Goal: Task Accomplishment & Management: Complete application form

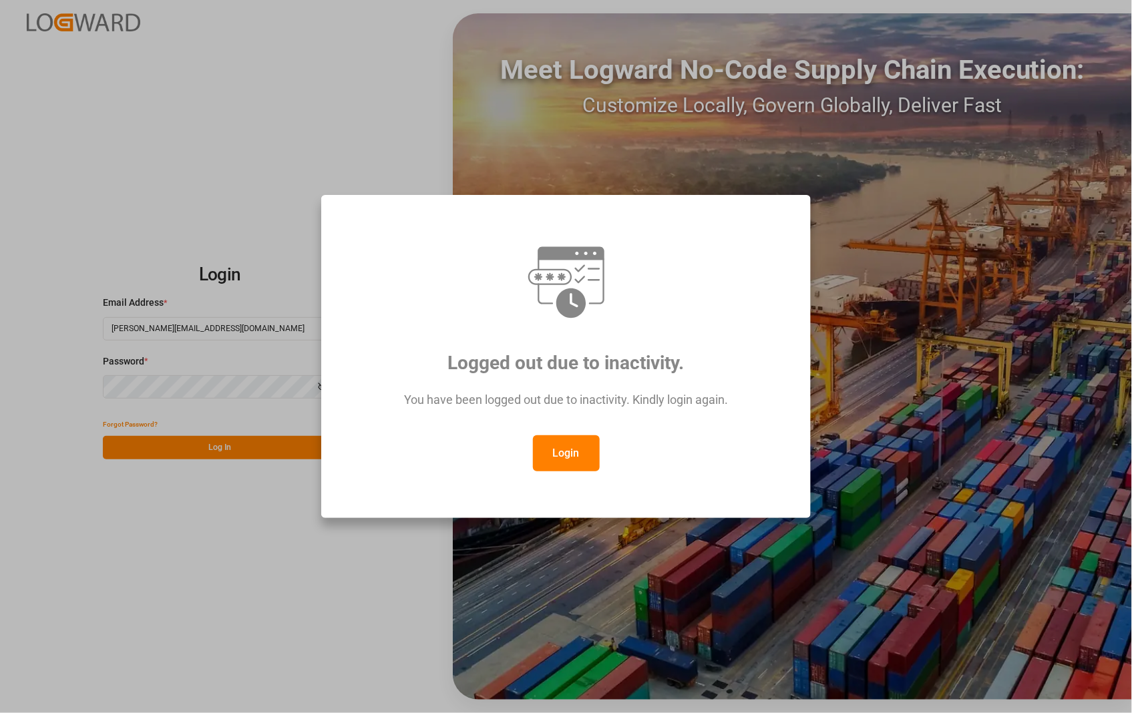
click at [572, 452] on button "Login" at bounding box center [566, 453] width 67 height 36
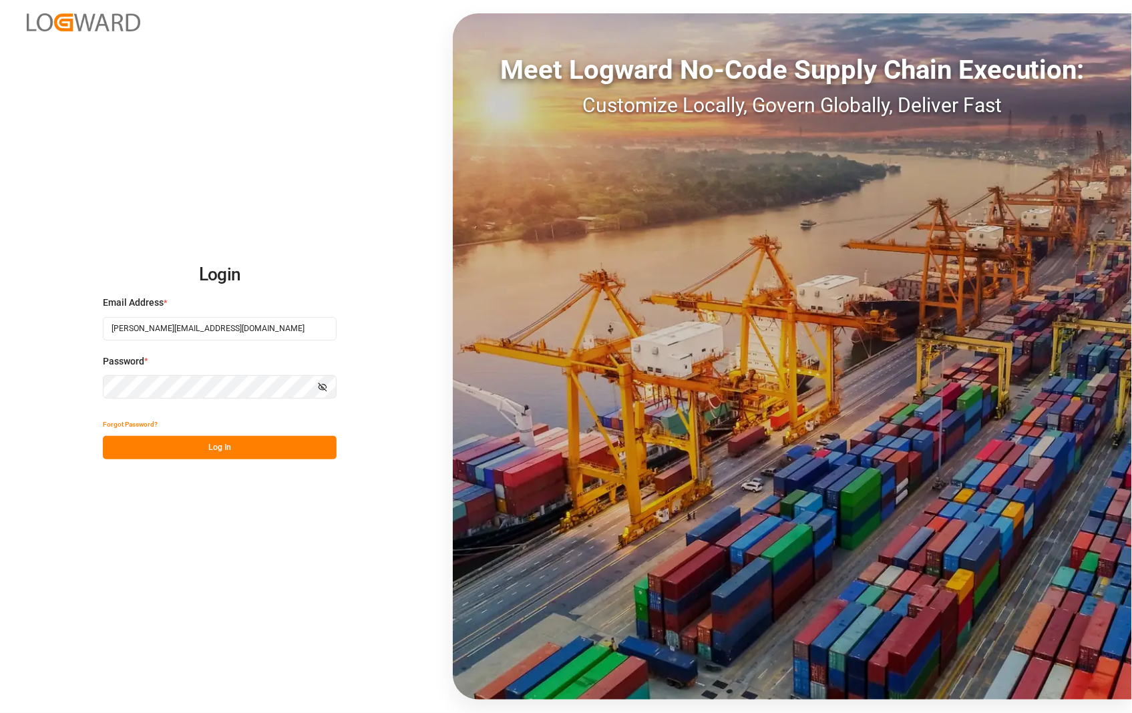
click at [219, 448] on button "Log In" at bounding box center [220, 447] width 234 height 23
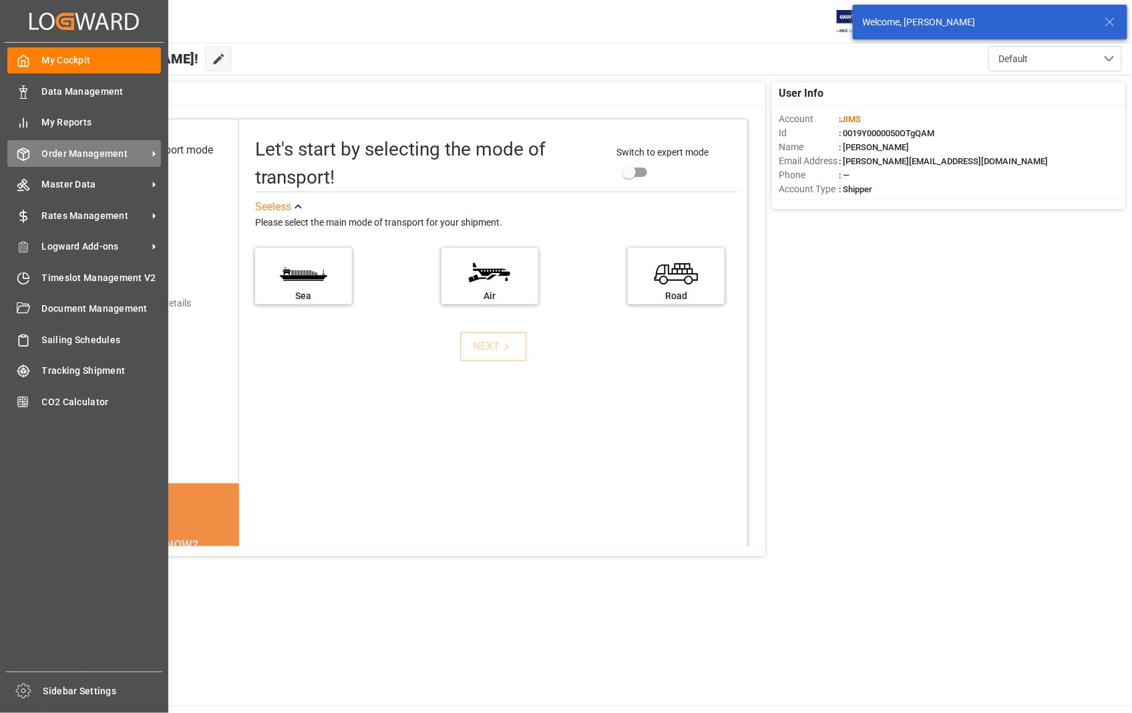
click at [81, 150] on span "Order Management" at bounding box center [95, 154] width 106 height 14
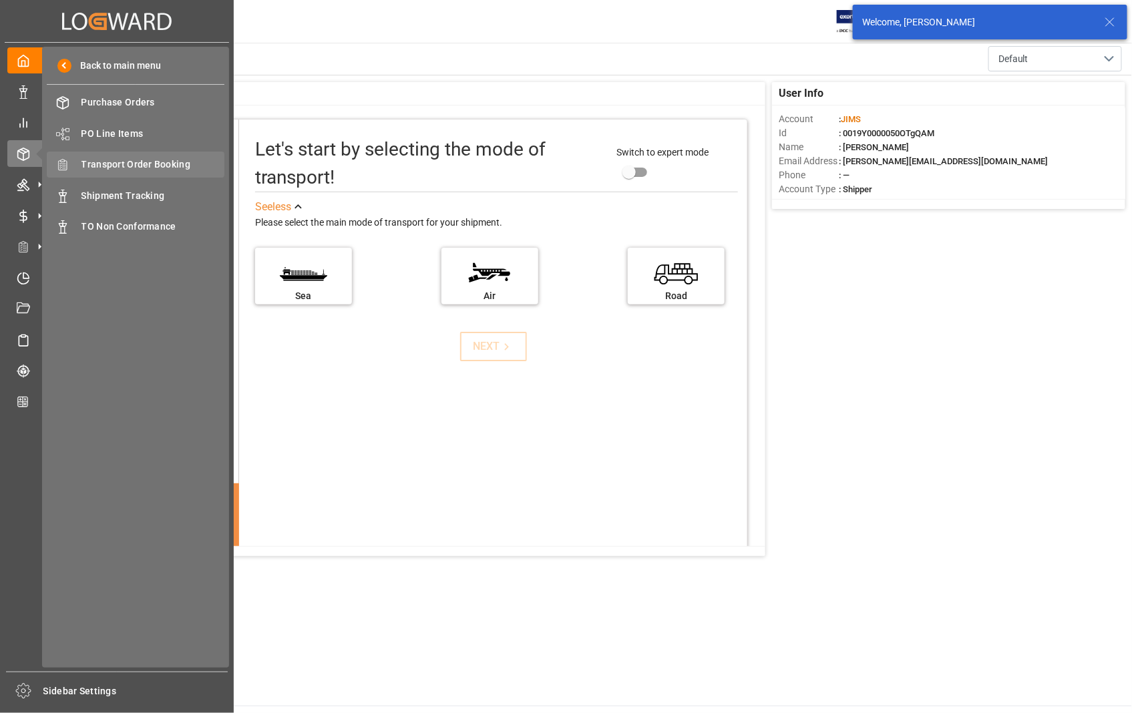
click at [166, 164] on span "Transport Order Booking" at bounding box center [153, 165] width 144 height 14
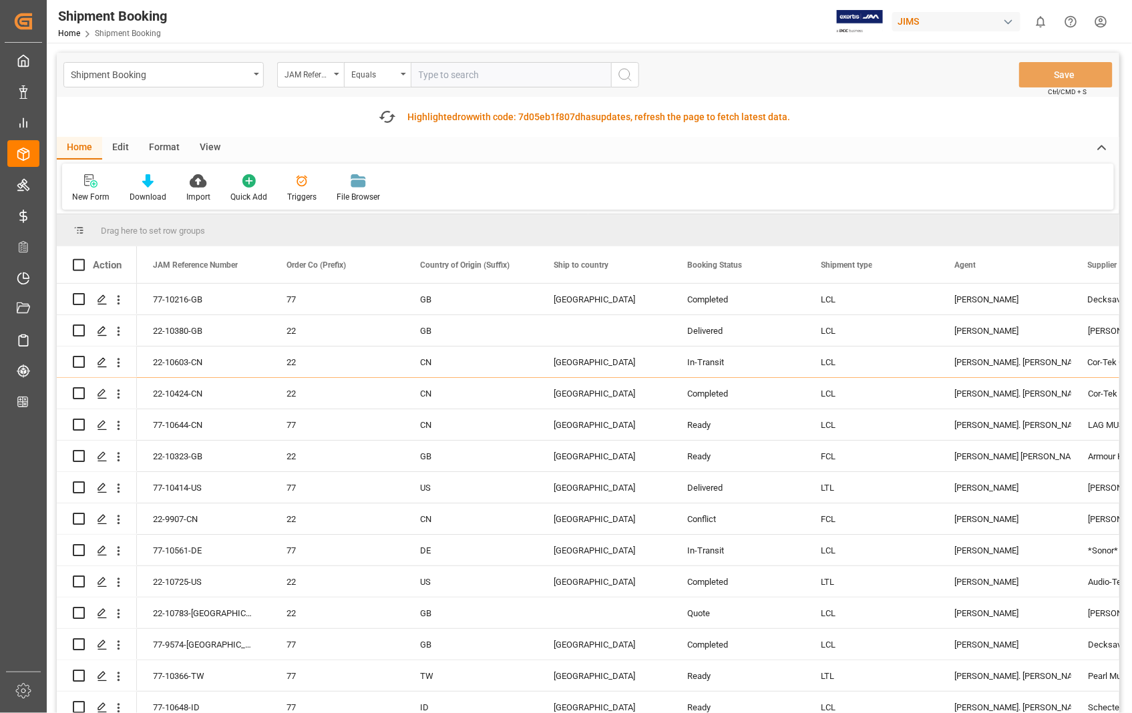
click at [95, 146] on div "Home" at bounding box center [79, 148] width 45 height 23
click at [87, 182] on icon at bounding box center [90, 180] width 13 height 13
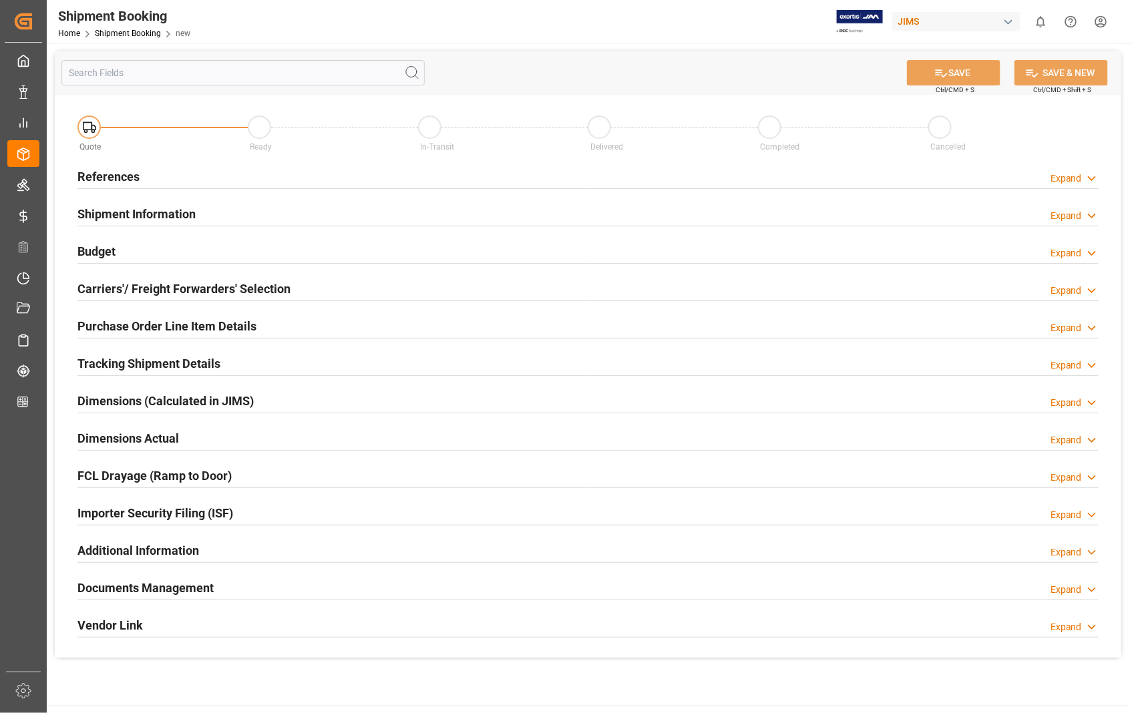
click at [128, 177] on h2 "References" at bounding box center [108, 177] width 62 height 18
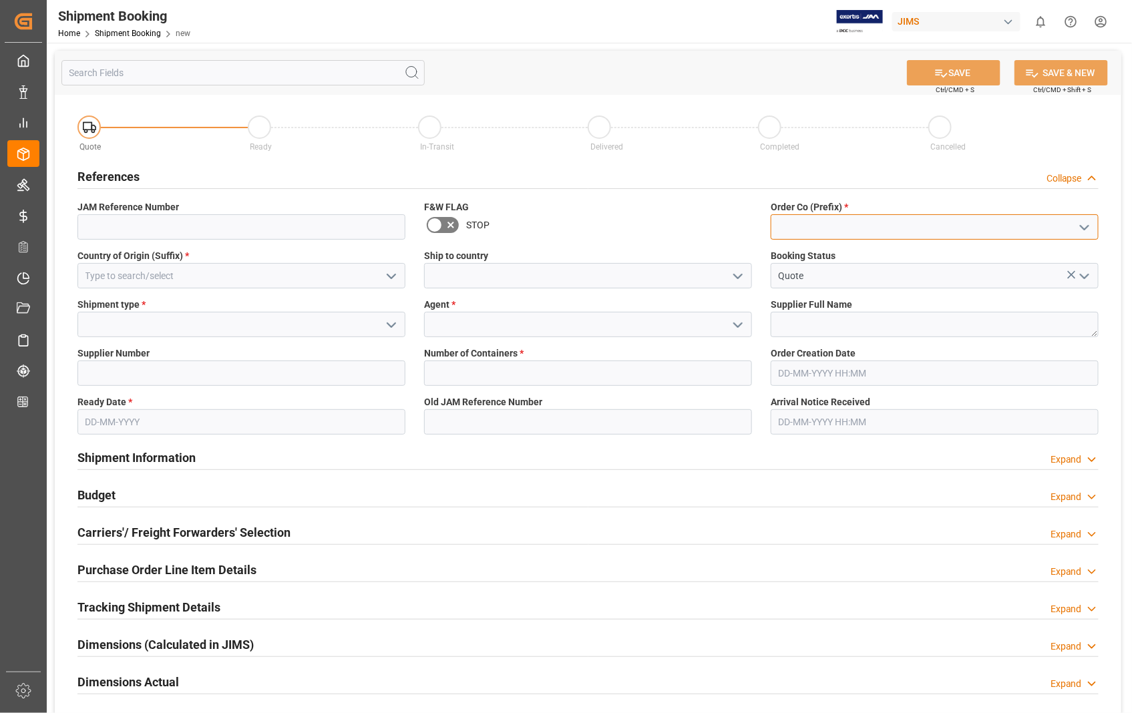
click at [843, 227] on input at bounding box center [935, 226] width 328 height 25
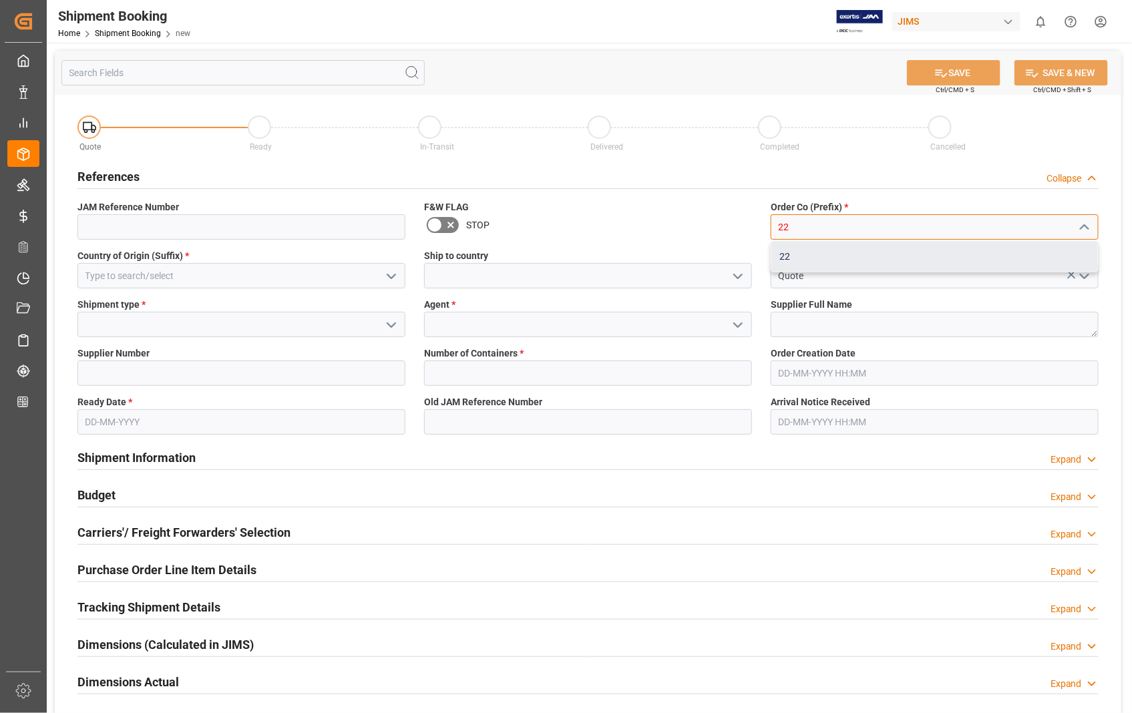
click at [813, 256] on div "22" at bounding box center [934, 257] width 327 height 30
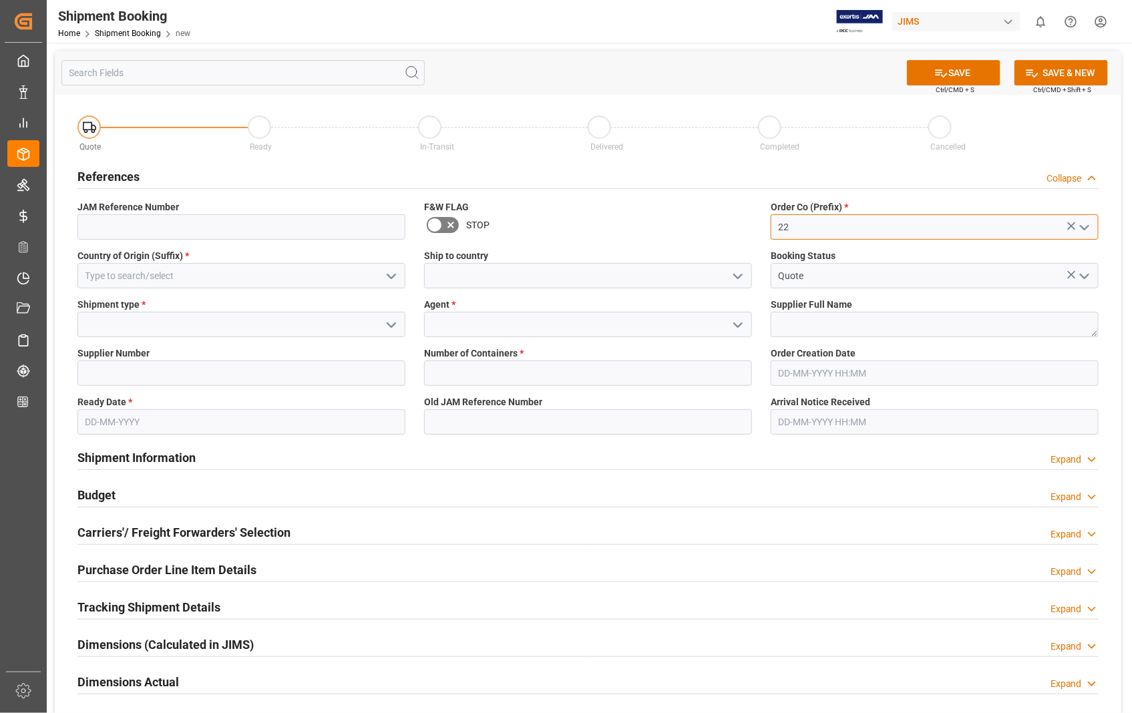
type input "22"
click at [182, 269] on input at bounding box center [241, 275] width 328 height 25
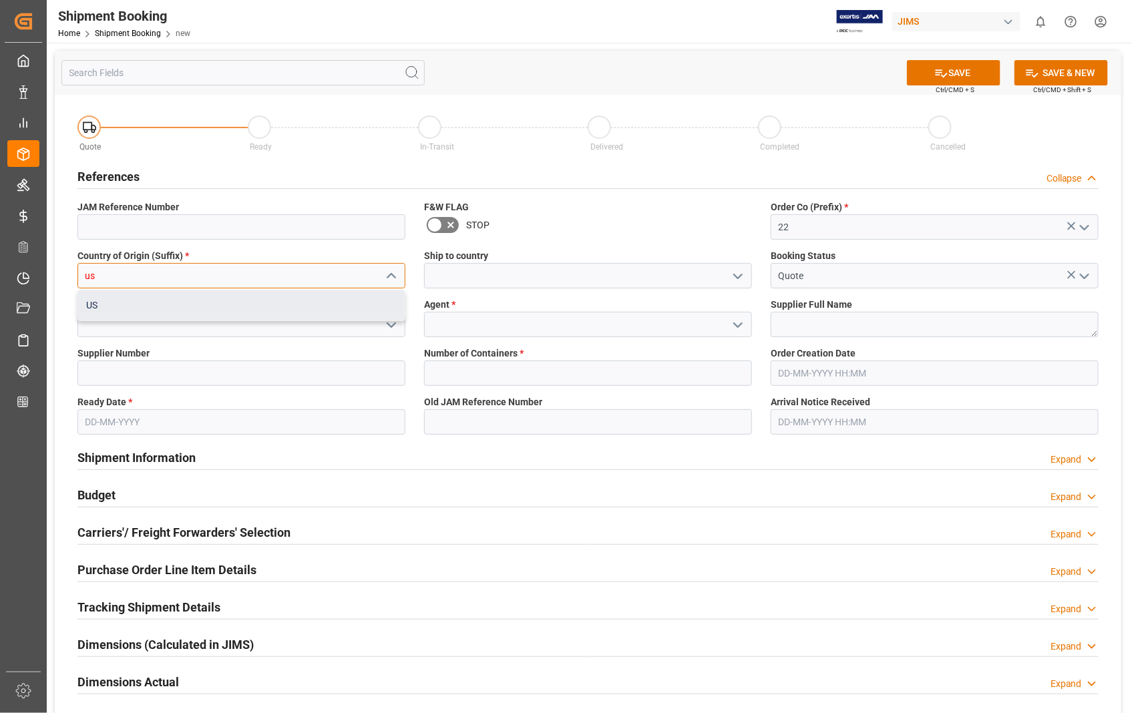
click at [99, 309] on div "US" at bounding box center [241, 305] width 327 height 30
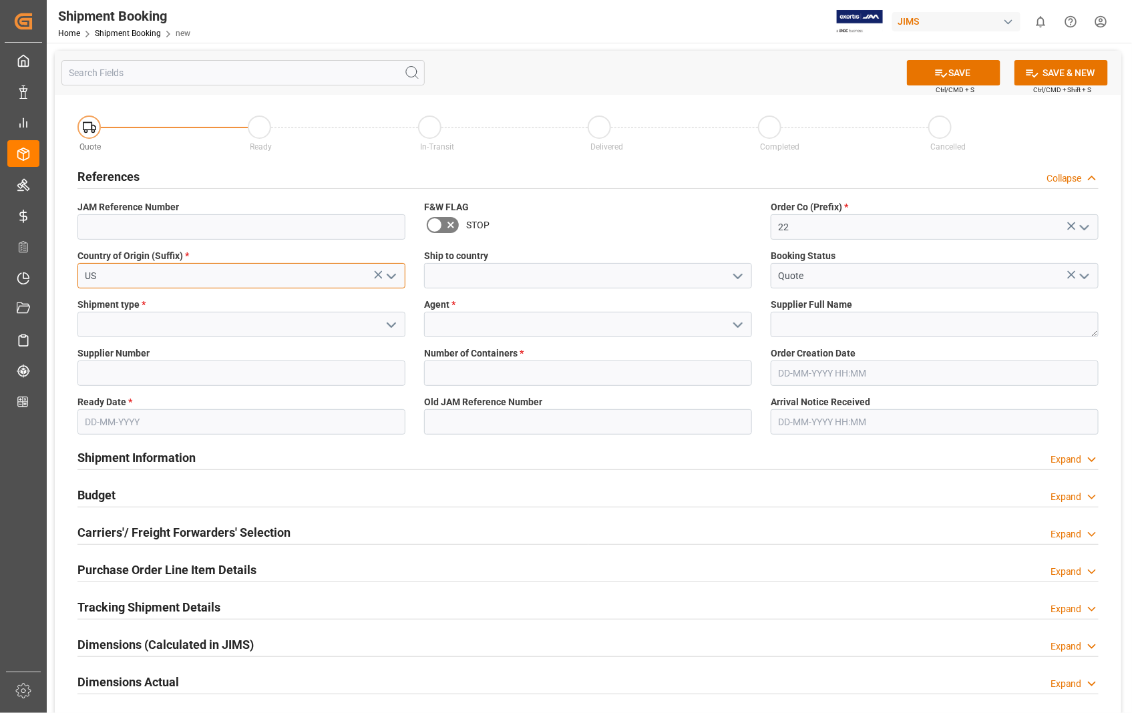
type input "US"
click at [434, 274] on input at bounding box center [588, 275] width 328 height 25
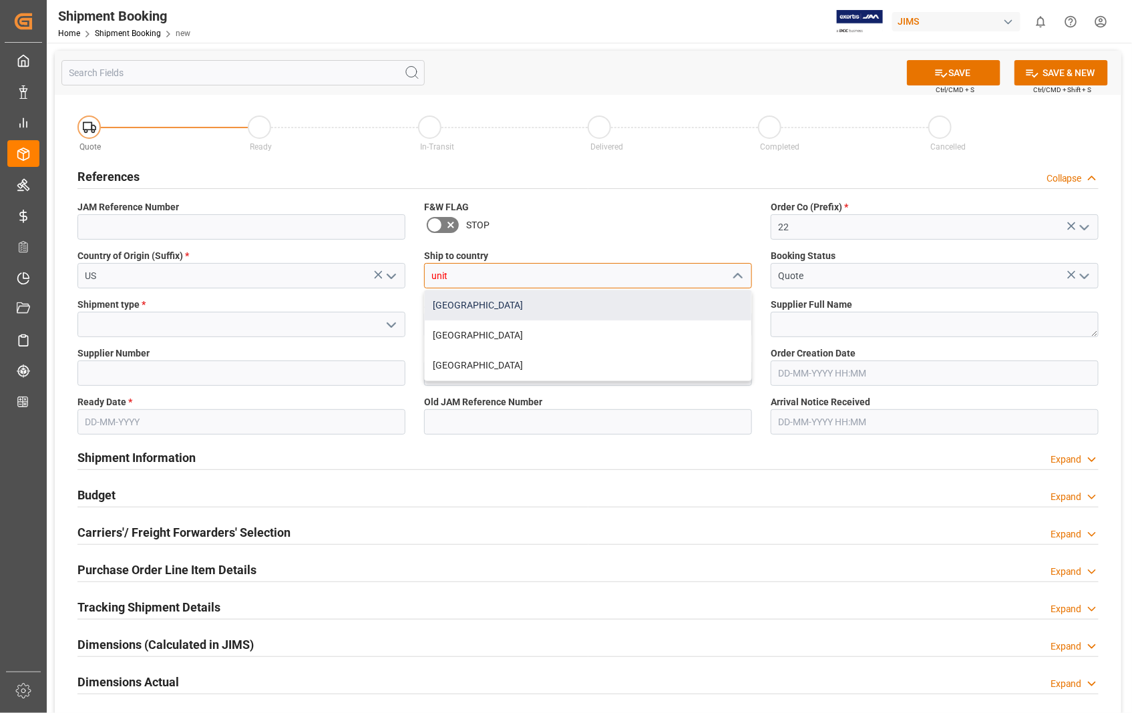
click at [491, 311] on div "[GEOGRAPHIC_DATA]" at bounding box center [588, 305] width 327 height 30
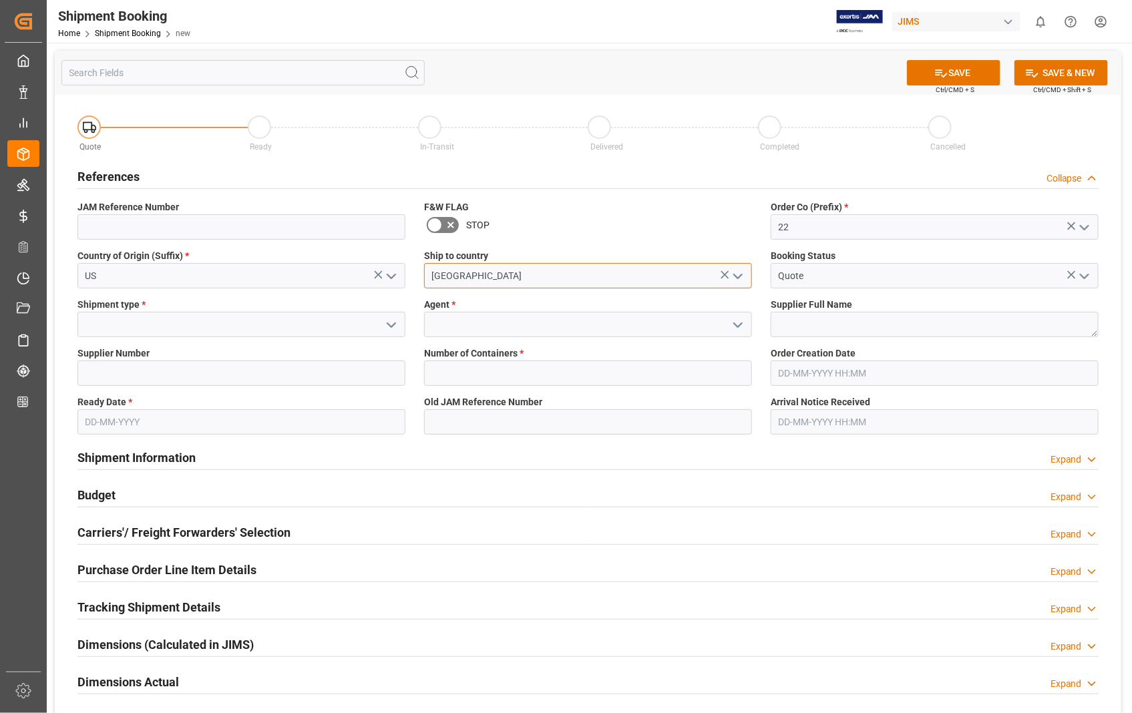
type input "[GEOGRAPHIC_DATA]"
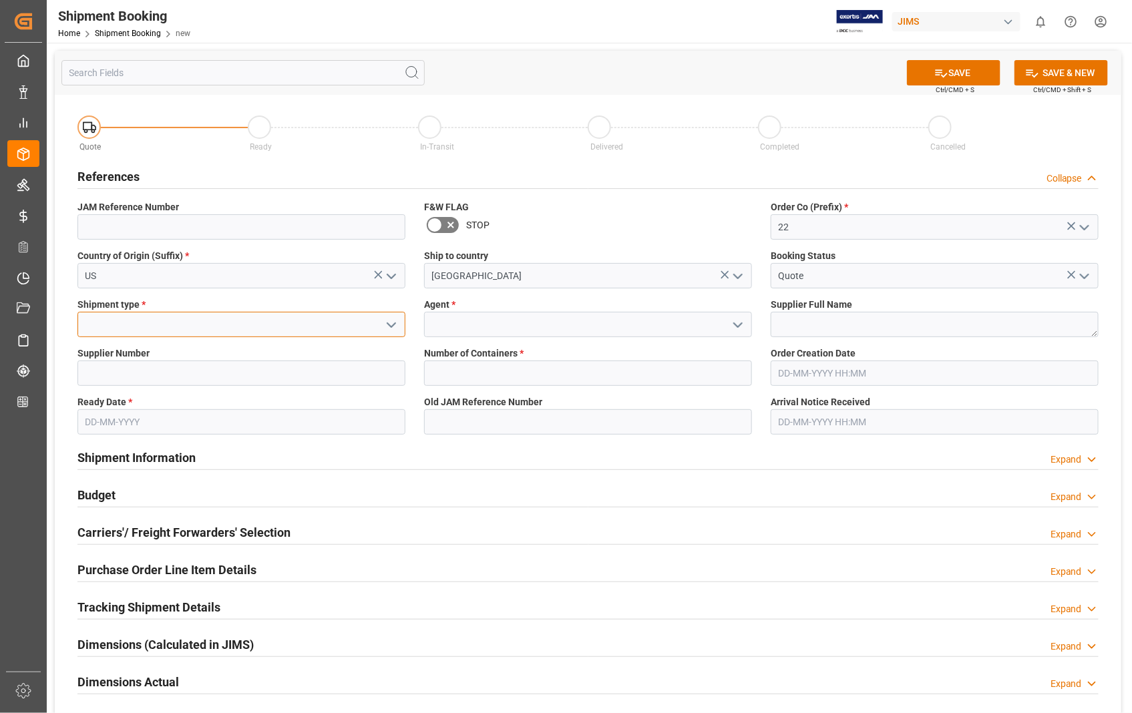
click at [286, 318] on input at bounding box center [241, 324] width 328 height 25
click at [105, 414] on div "LTL" at bounding box center [241, 414] width 327 height 30
type input "LTL"
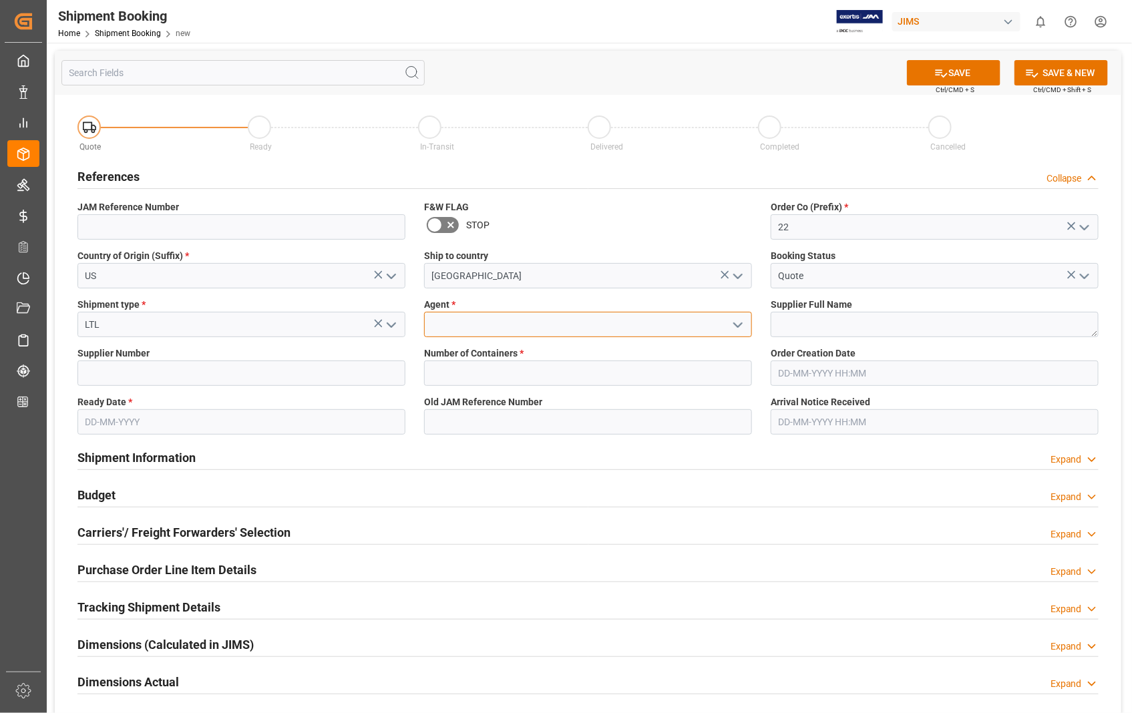
click at [524, 316] on input at bounding box center [588, 324] width 328 height 25
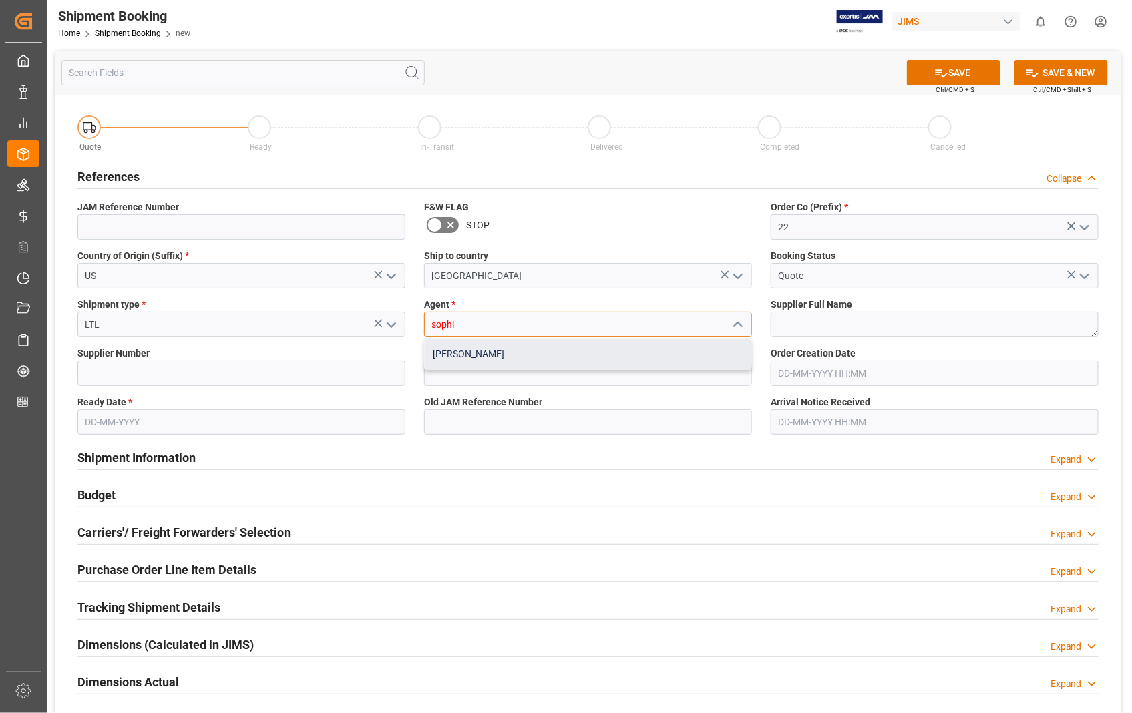
click at [494, 349] on div "[PERSON_NAME]" at bounding box center [588, 354] width 327 height 30
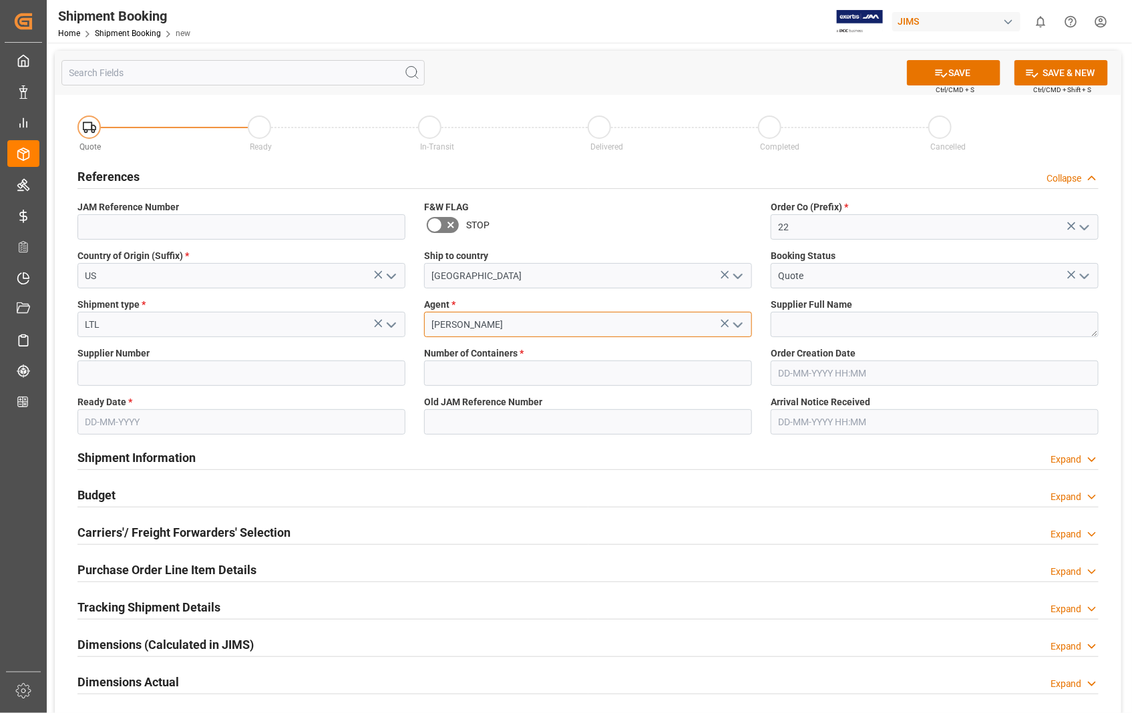
type input "[PERSON_NAME]"
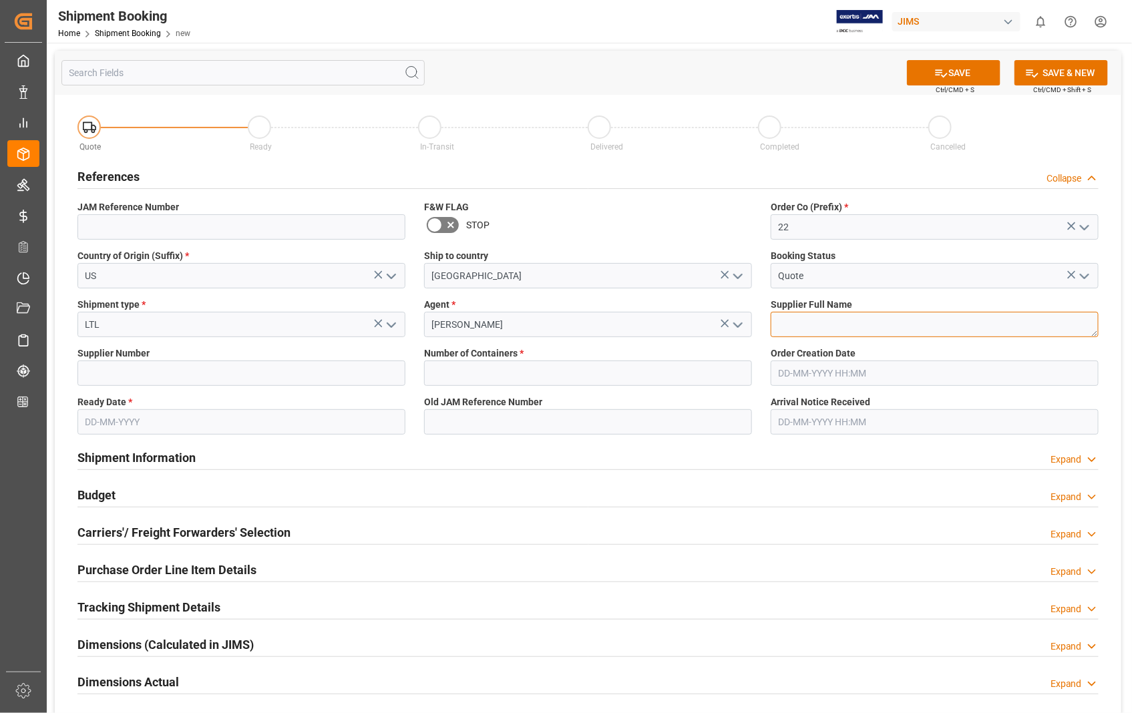
click at [839, 321] on textarea at bounding box center [935, 324] width 328 height 25
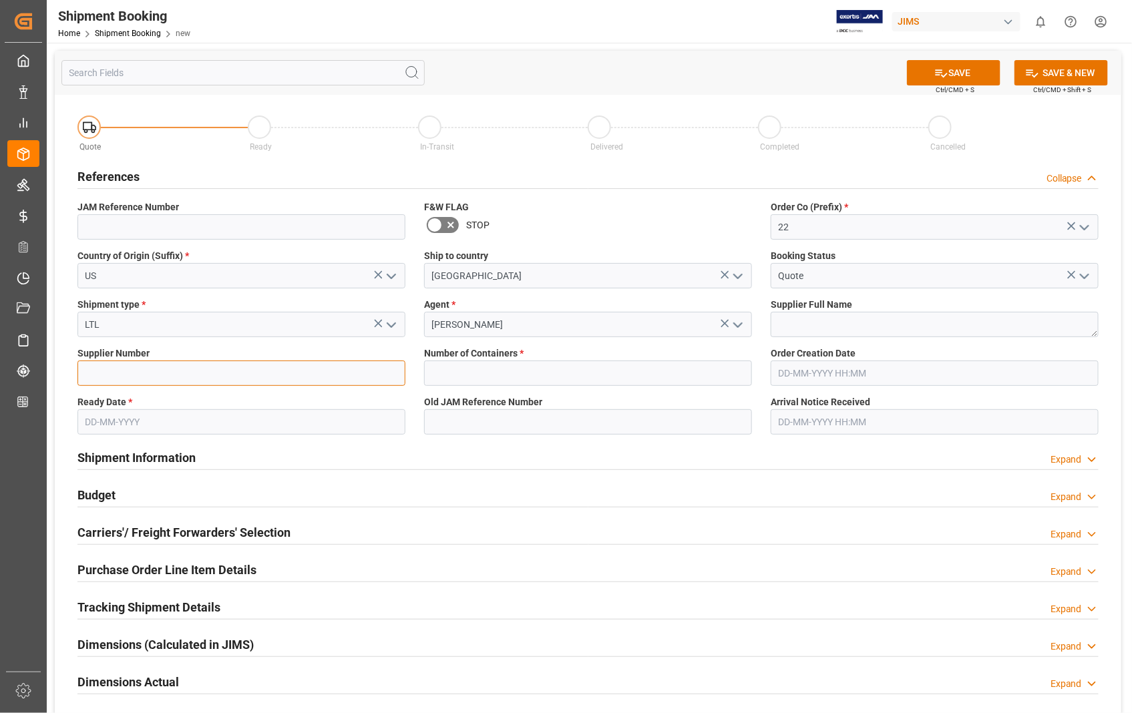
click at [155, 365] on input at bounding box center [241, 373] width 328 height 25
type input "404677"
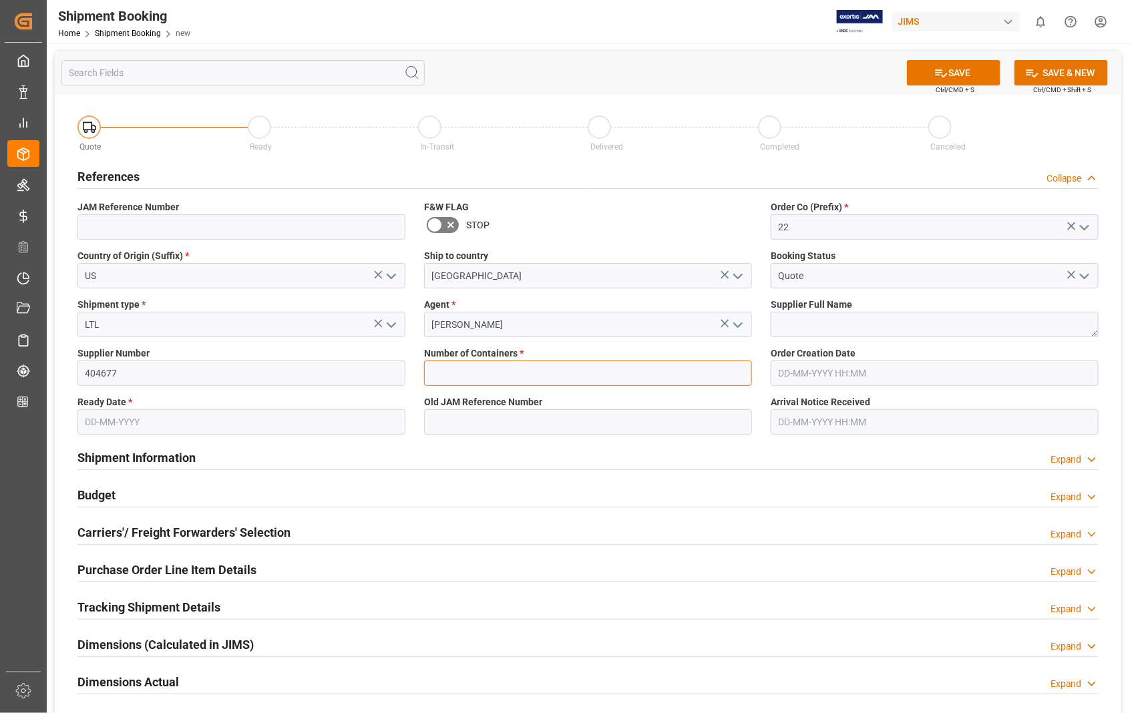
click at [463, 377] on input "text" at bounding box center [588, 373] width 328 height 25
type input "0"
type input "22-10707-[GEOGRAPHIC_DATA]"
type input "25-08-2025 18:31"
type input "02-09-2025"
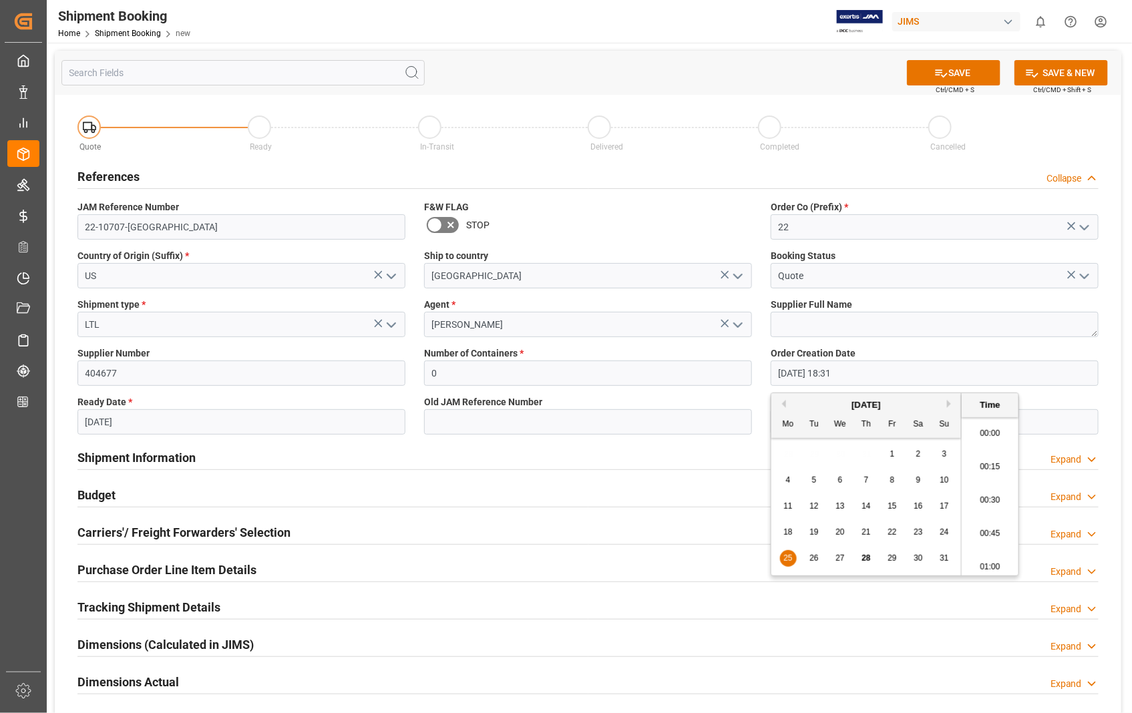
click at [911, 372] on input "25-08-2025 18:31" at bounding box center [935, 373] width 328 height 25
click at [869, 558] on span "28" at bounding box center [865, 558] width 9 height 9
type input "[DATE] 18:31"
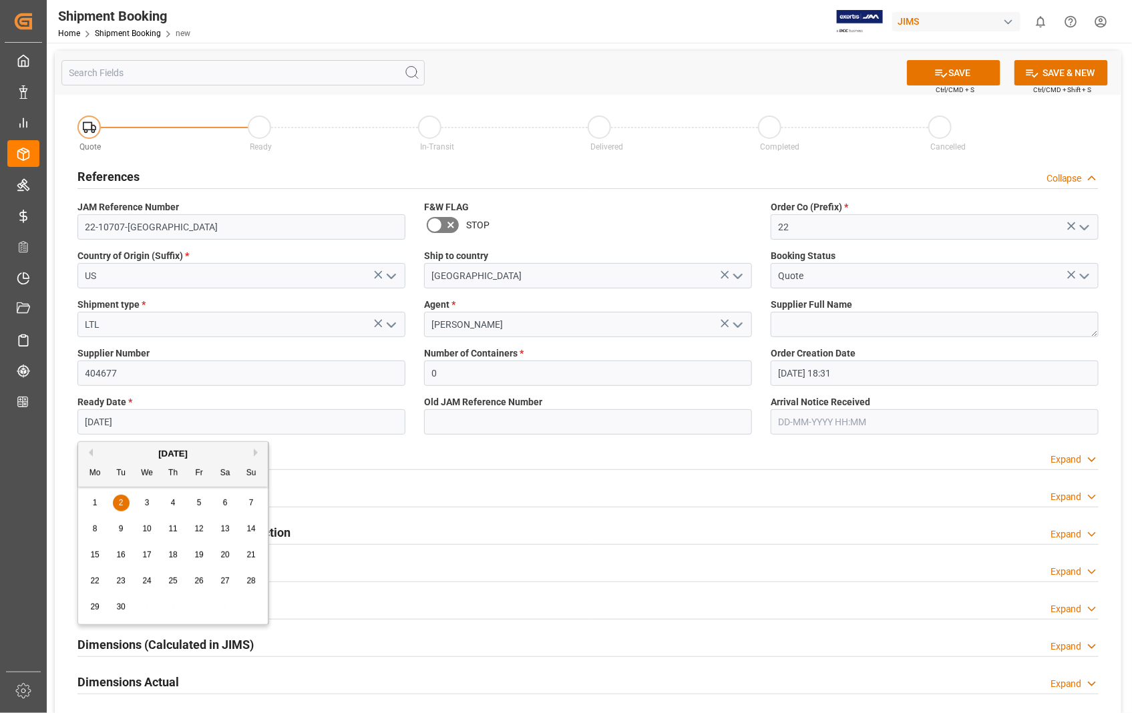
click at [148, 419] on input "02-09-2025" at bounding box center [241, 421] width 328 height 25
click at [174, 503] on span "4" at bounding box center [173, 502] width 5 height 9
type input "[DATE]"
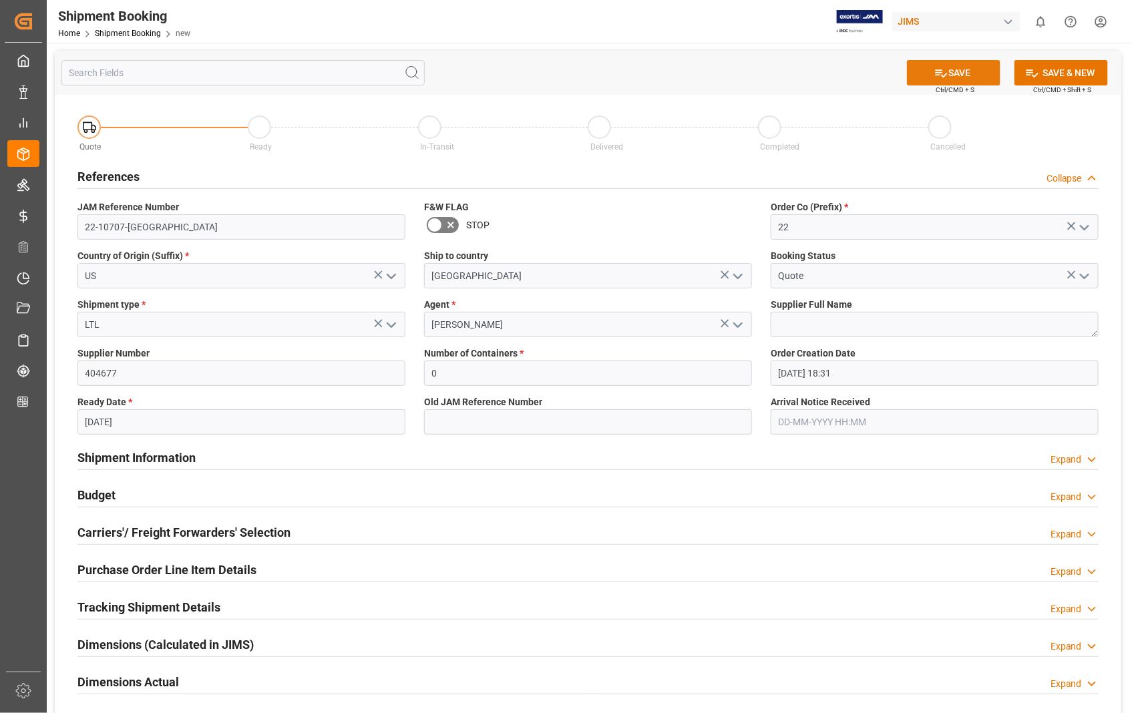
click at [965, 68] on button "SAVE" at bounding box center [953, 72] width 93 height 25
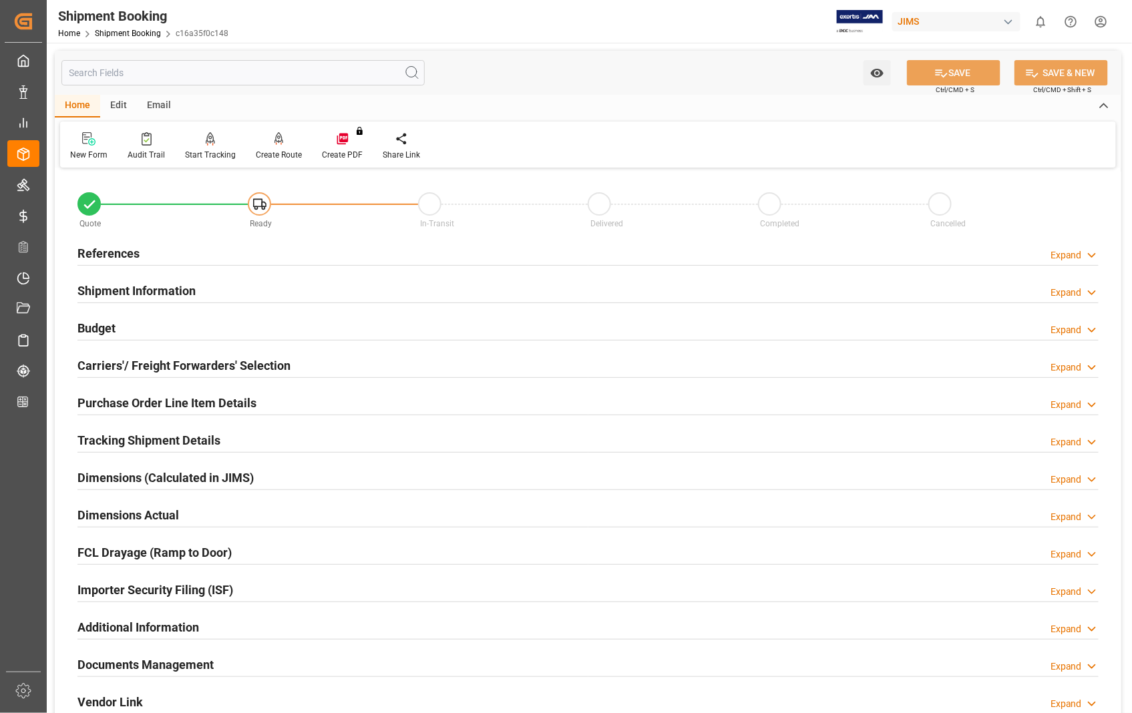
click at [100, 256] on h2 "References" at bounding box center [108, 253] width 62 height 18
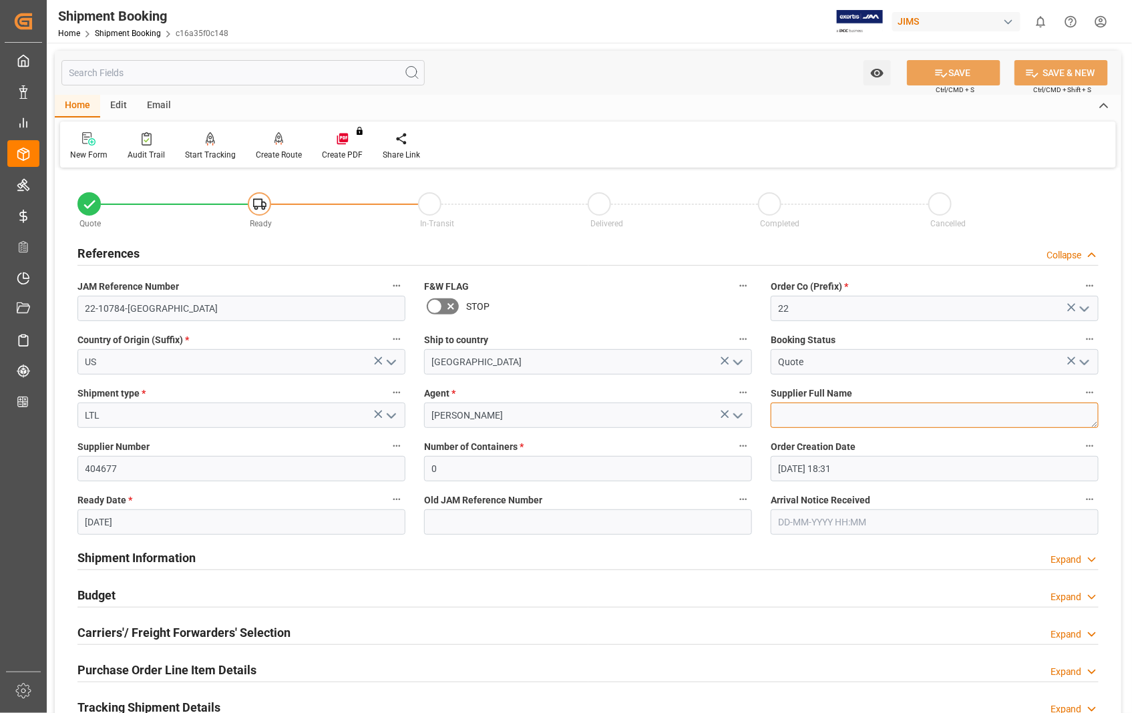
click at [853, 414] on textarea at bounding box center [935, 415] width 328 height 25
paste textarea "Sennheiser Electronic Corporat"
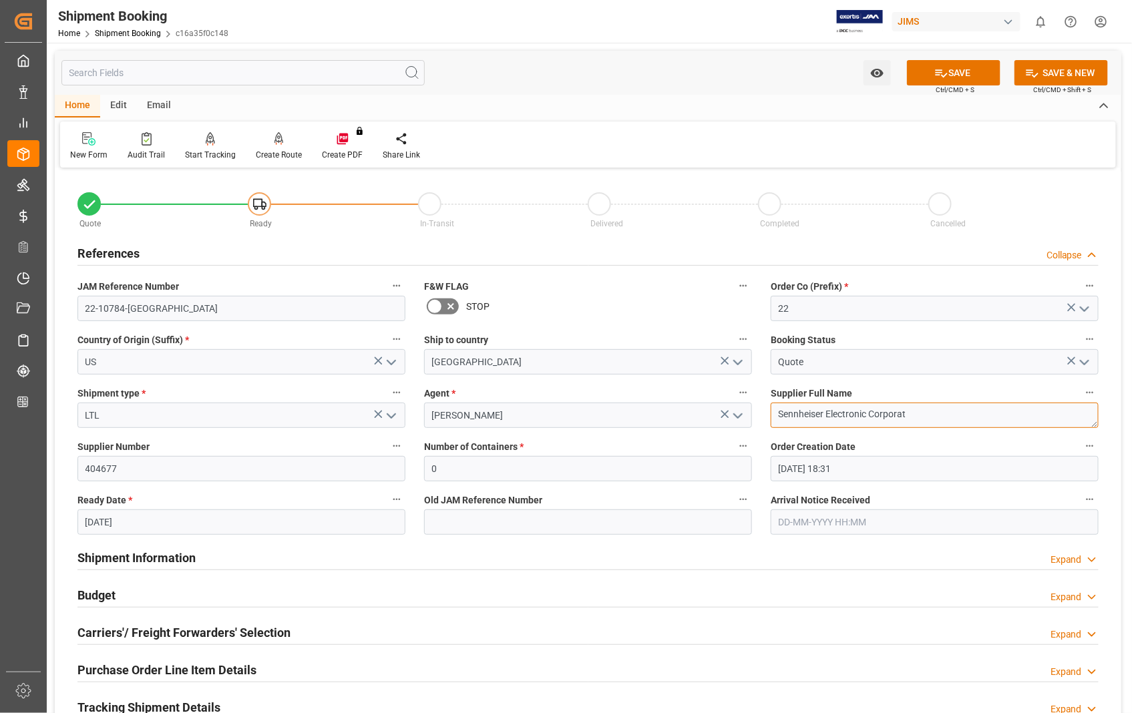
type textarea "Sennheiser Electronic Corporat"
click at [358, 558] on div "Shipment Information Expand" at bounding box center [587, 556] width 1021 height 25
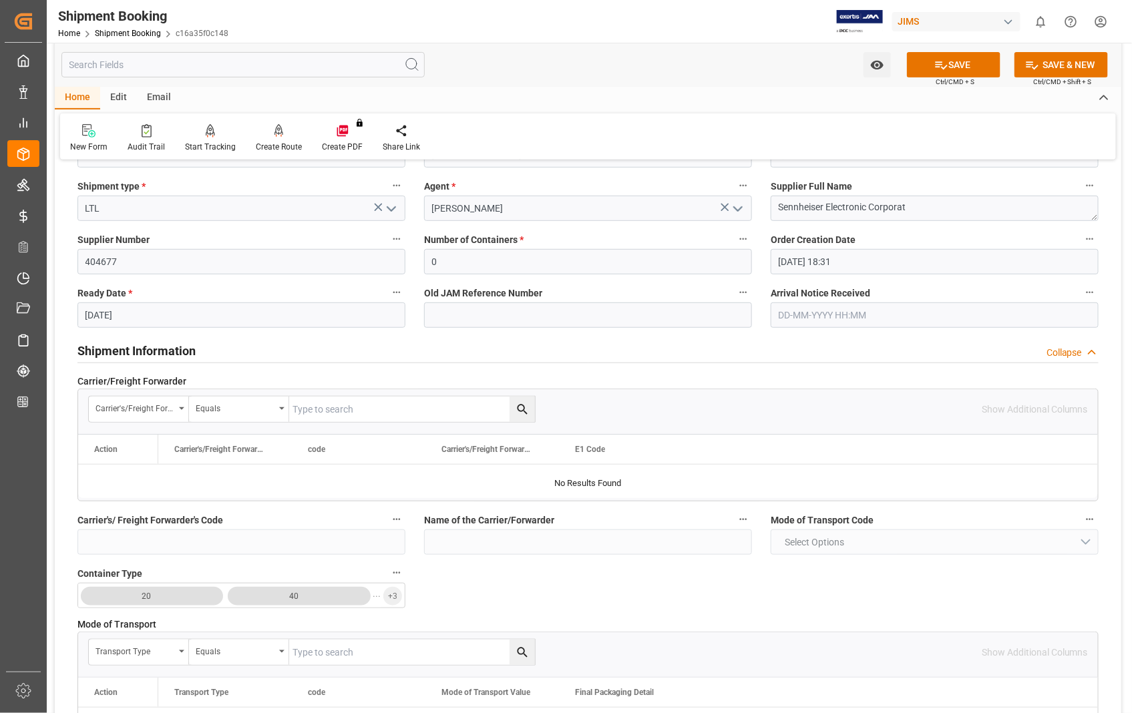
scroll to position [296, 0]
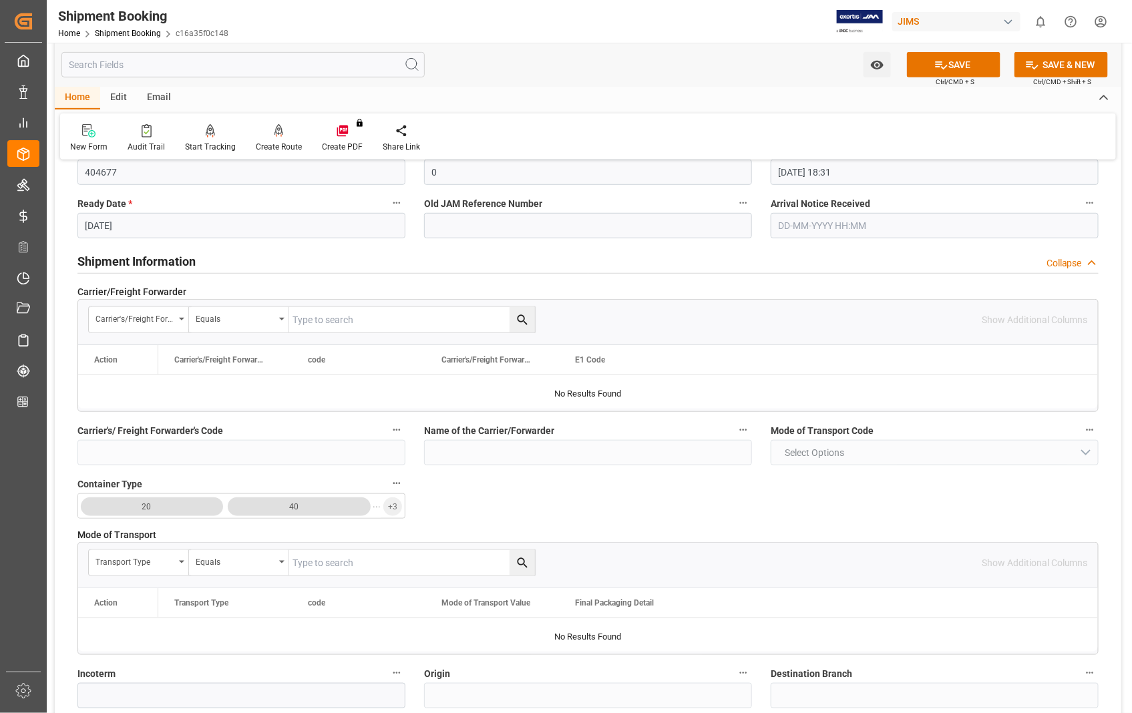
click at [92, 260] on h2 "Shipment Information" at bounding box center [136, 261] width 118 height 18
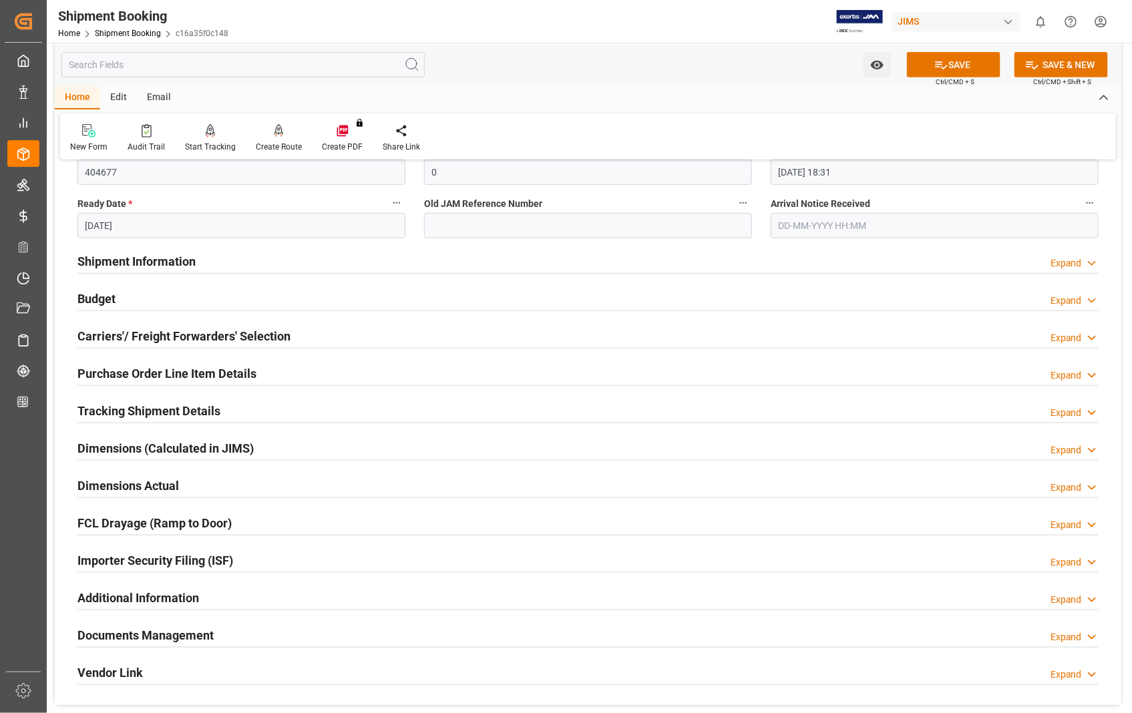
click at [94, 335] on h2 "Carriers'/ Freight Forwarders' Selection" at bounding box center [183, 336] width 213 height 18
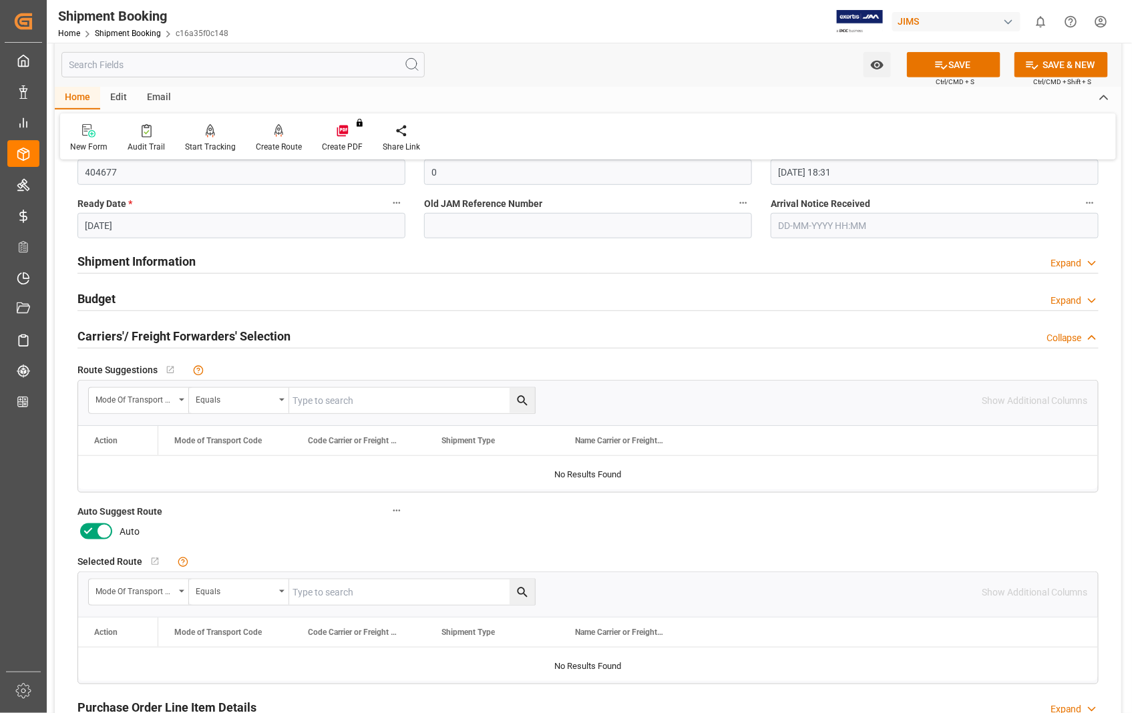
click at [105, 528] on icon at bounding box center [104, 532] width 16 height 16
click at [0, 0] on input "checkbox" at bounding box center [0, 0] width 0 height 0
click at [953, 68] on button "SAVE" at bounding box center [953, 64] width 93 height 25
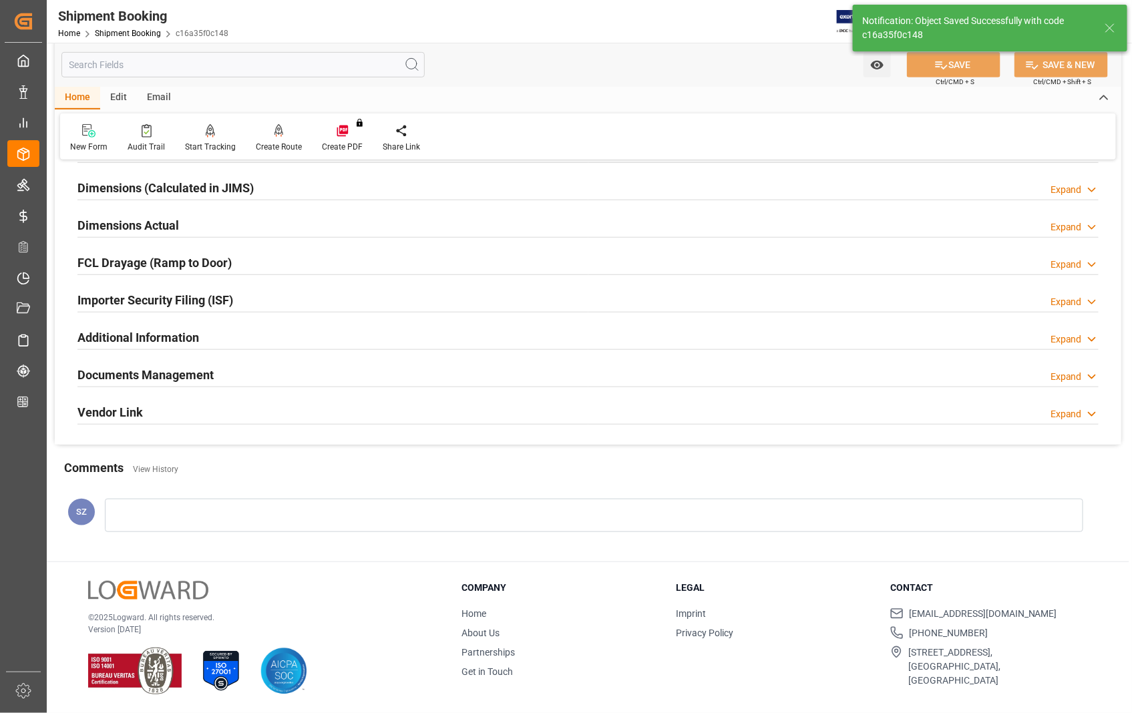
scroll to position [29, 0]
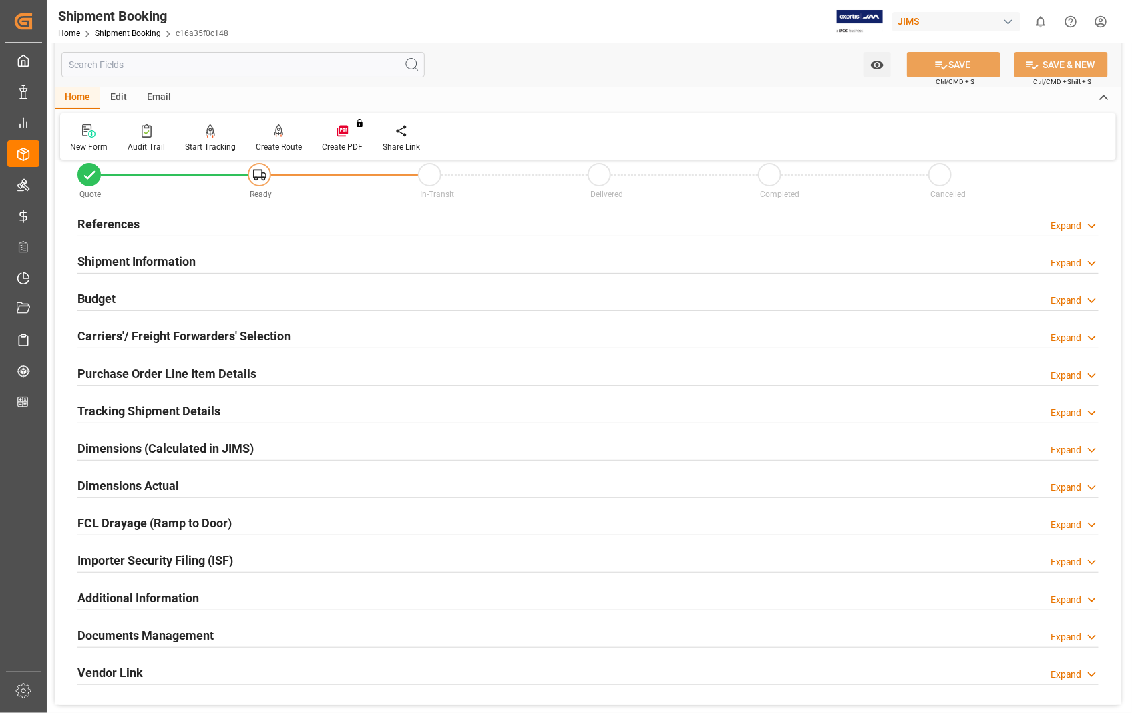
click at [177, 337] on h2 "Carriers'/ Freight Forwarders' Selection" at bounding box center [183, 336] width 213 height 18
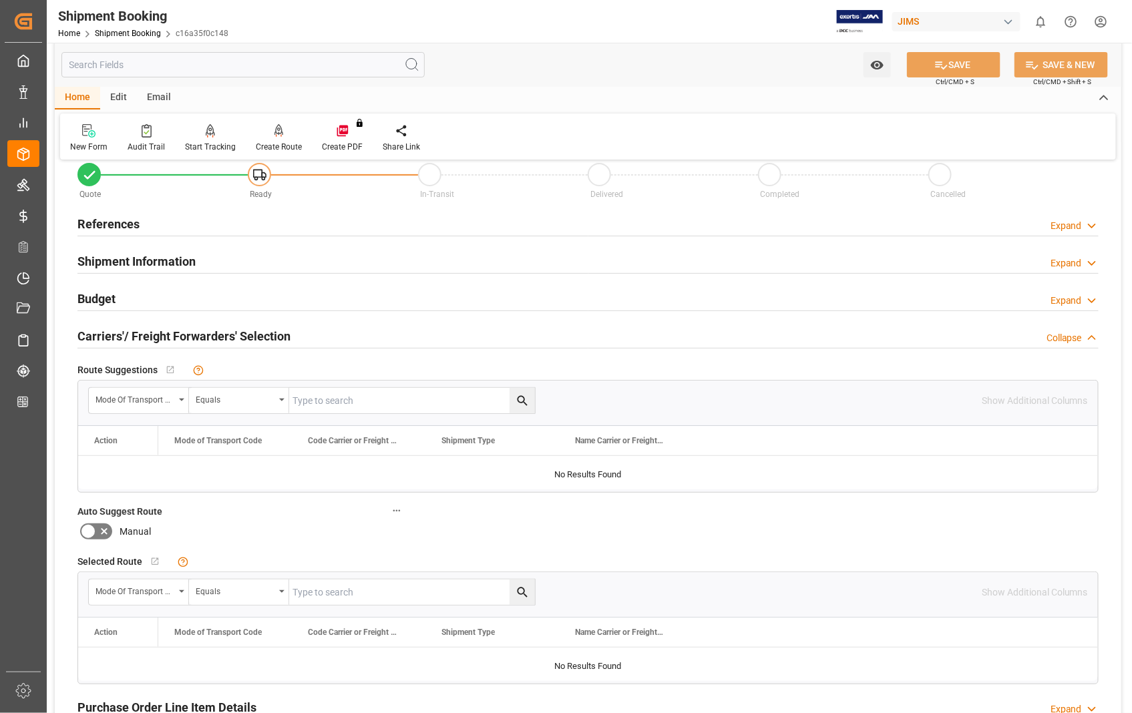
click at [177, 337] on h2 "Carriers'/ Freight Forwarders' Selection" at bounding box center [183, 336] width 213 height 18
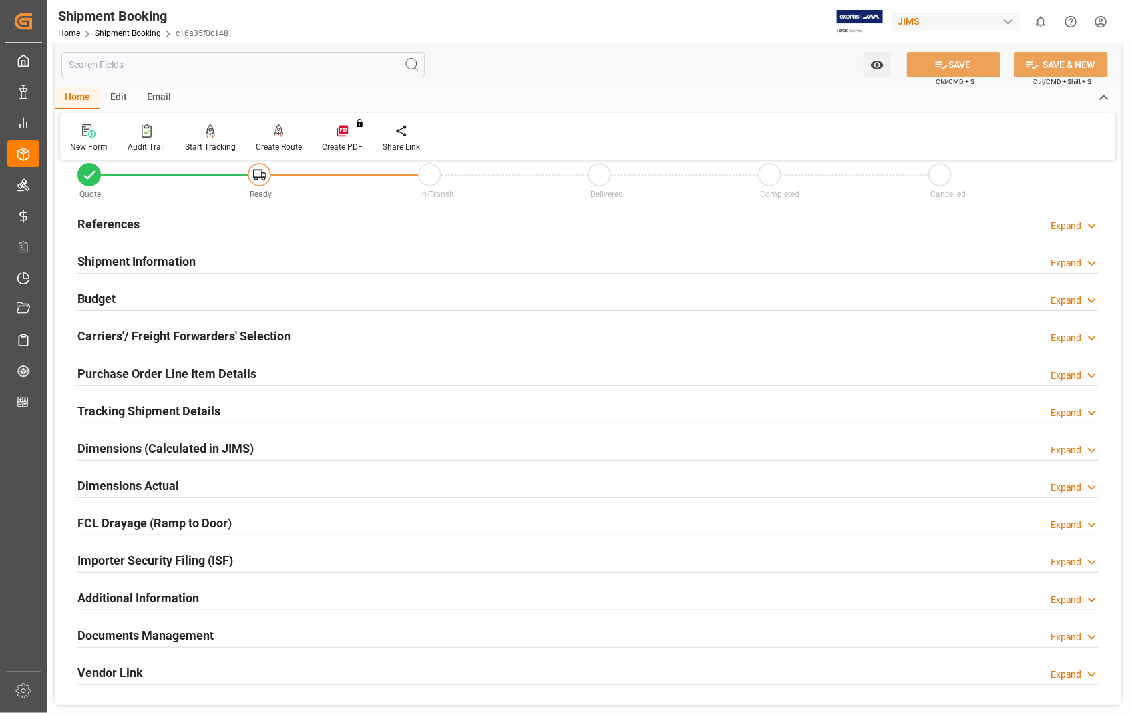
click at [123, 229] on h2 "References" at bounding box center [108, 224] width 62 height 18
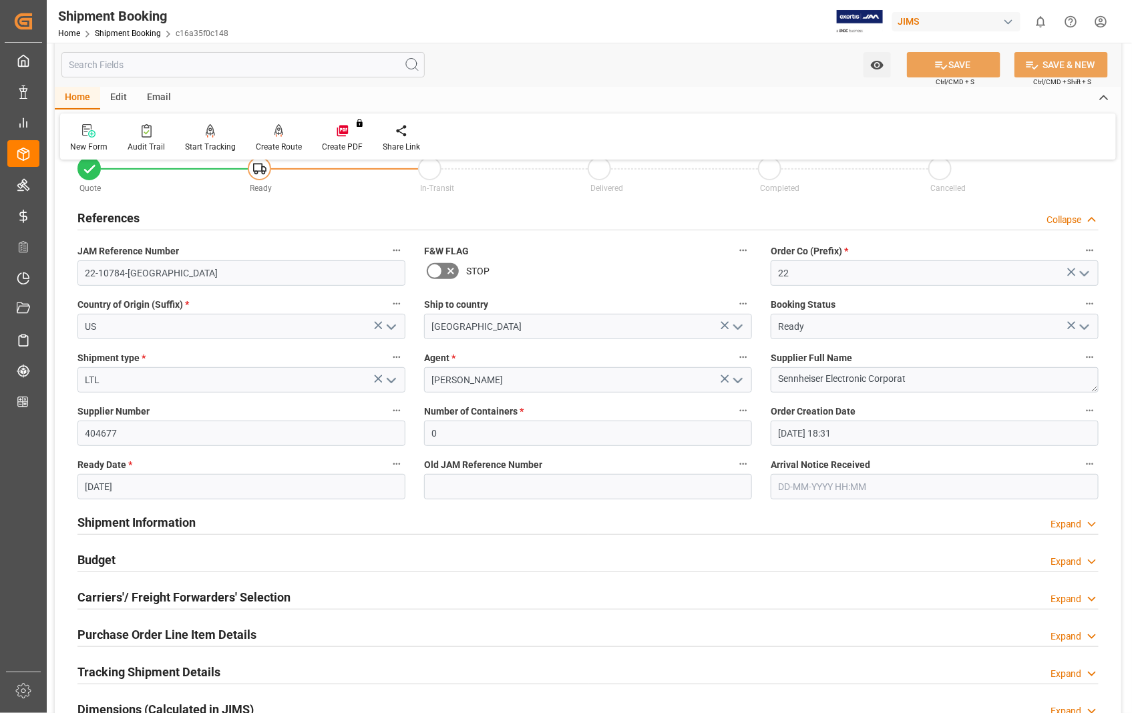
scroll to position [0, 0]
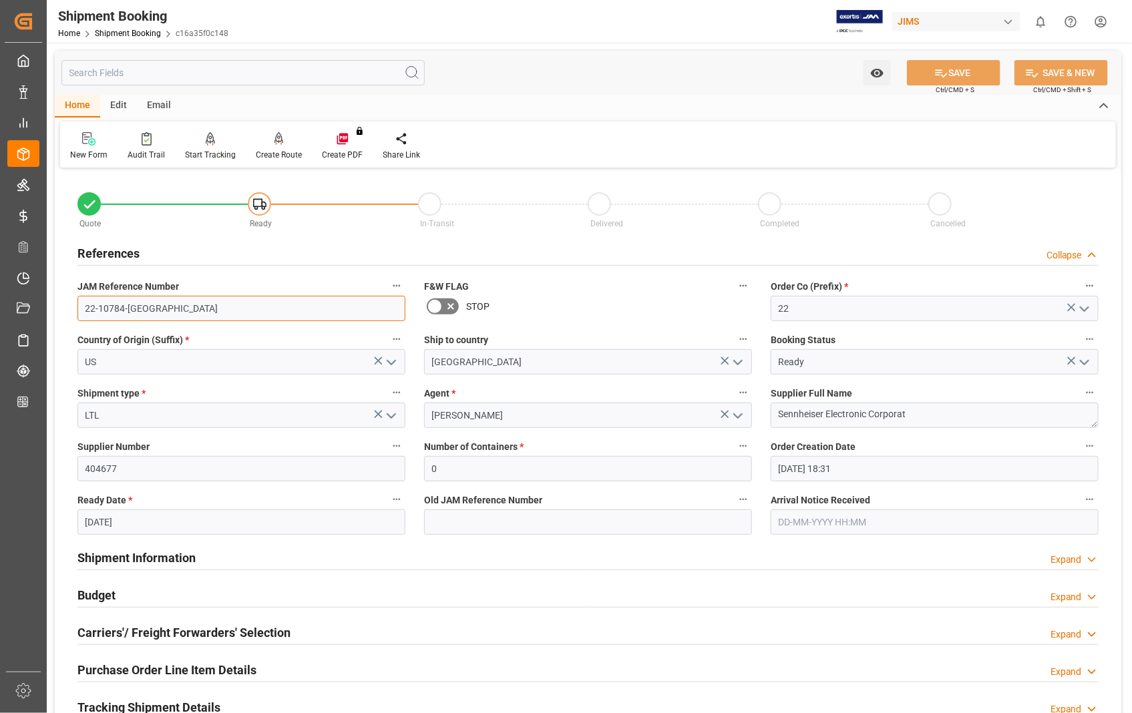
drag, startPoint x: 141, startPoint y: 303, endPoint x: 82, endPoint y: 304, distance: 58.8
click at [82, 304] on input "22-10784-[GEOGRAPHIC_DATA]" at bounding box center [241, 308] width 328 height 25
click at [160, 637] on h2 "Carriers'/ Freight Forwarders' Selection" at bounding box center [183, 633] width 213 height 18
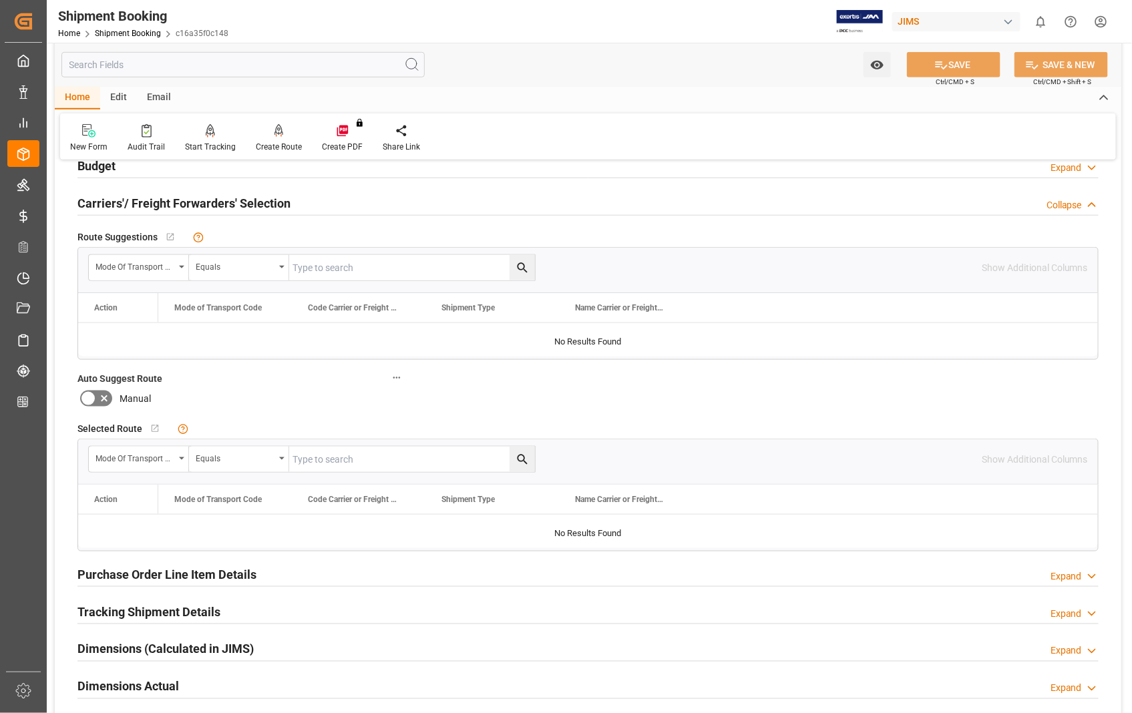
scroll to position [445, 0]
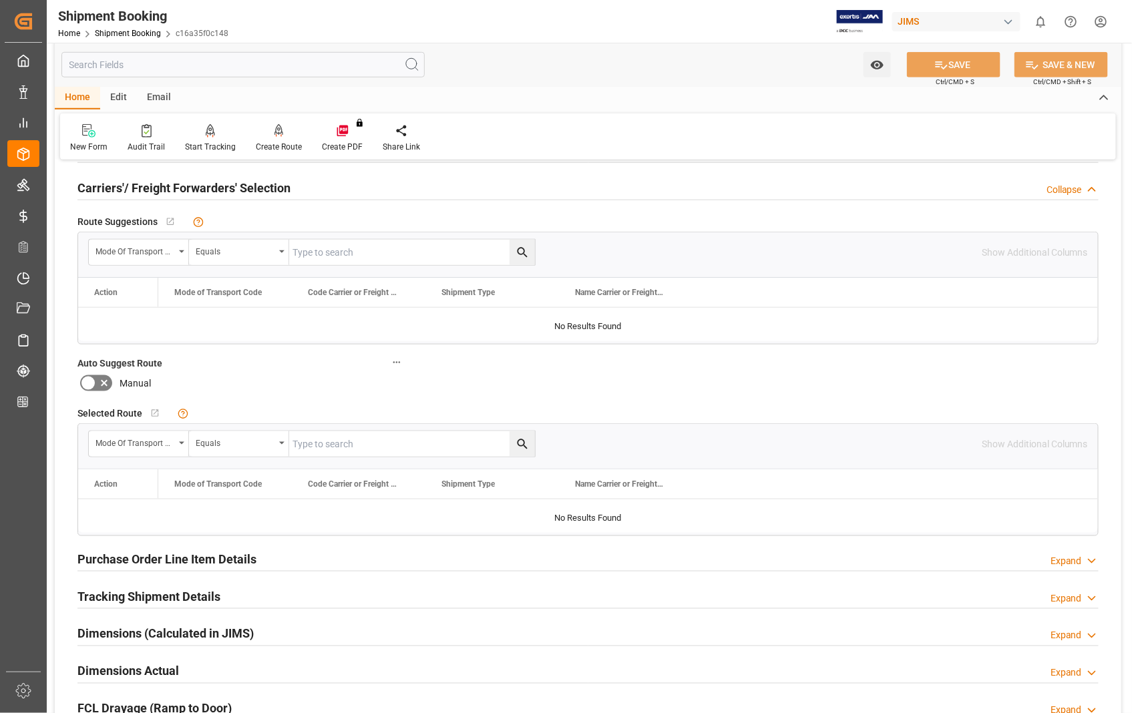
click at [127, 188] on h2 "Carriers'/ Freight Forwarders' Selection" at bounding box center [183, 188] width 213 height 18
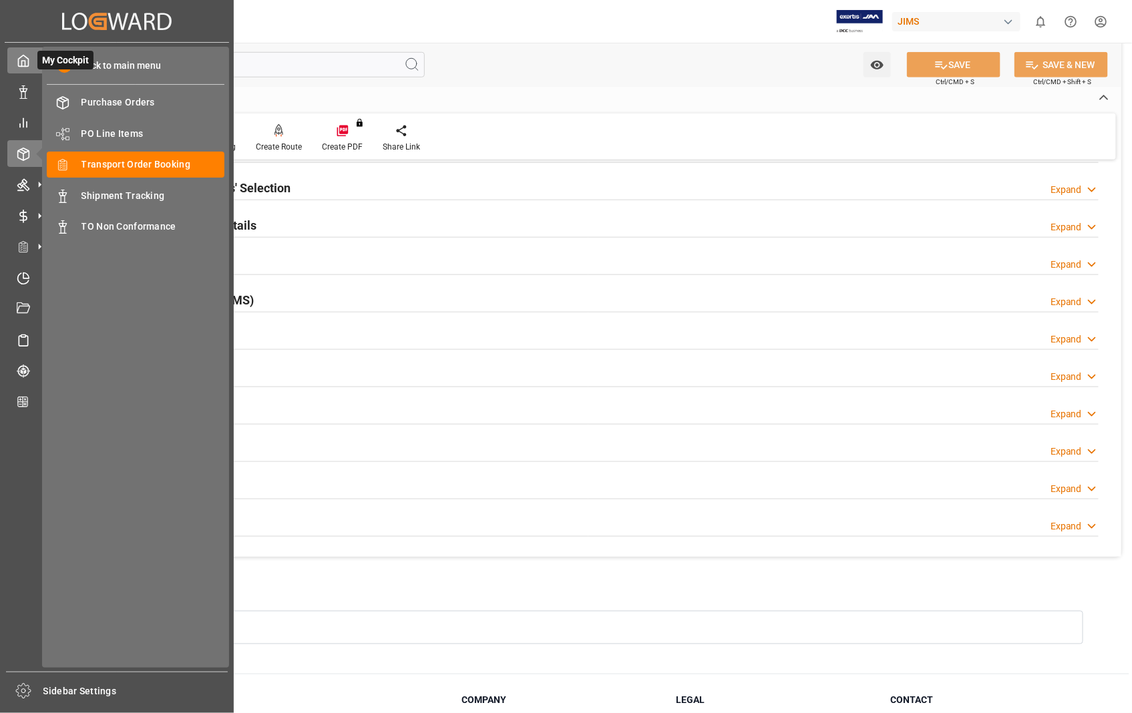
click at [21, 58] on icon at bounding box center [23, 60] width 13 height 13
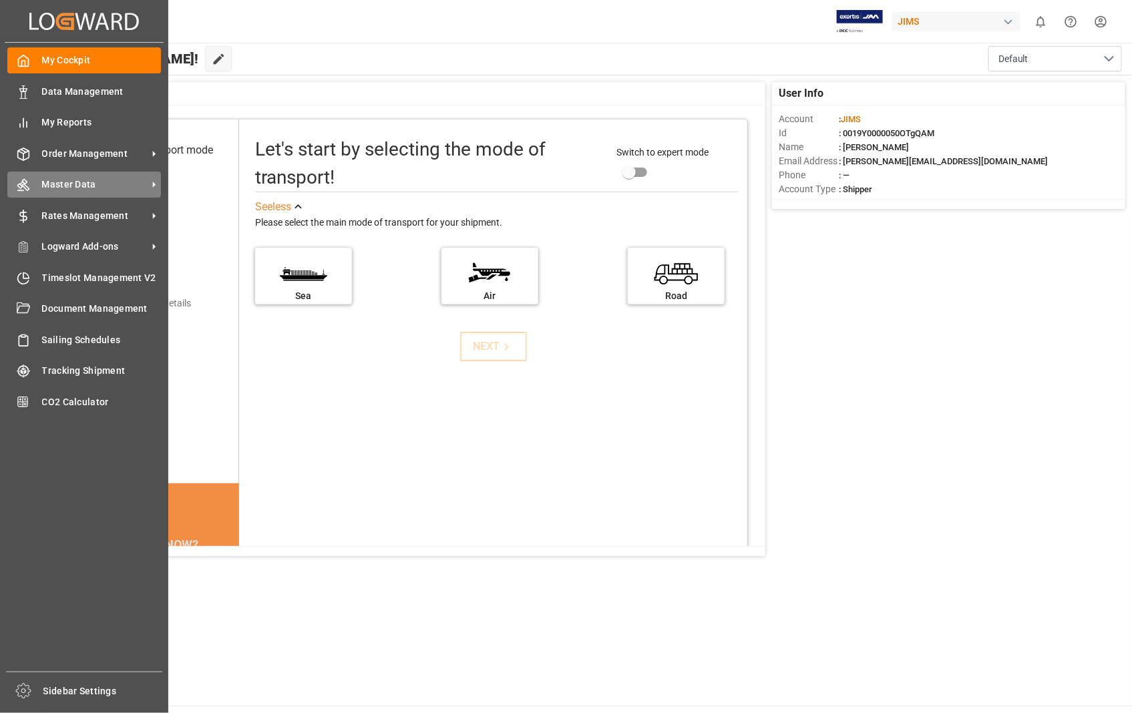
click at [98, 184] on span "Master Data" at bounding box center [95, 185] width 106 height 14
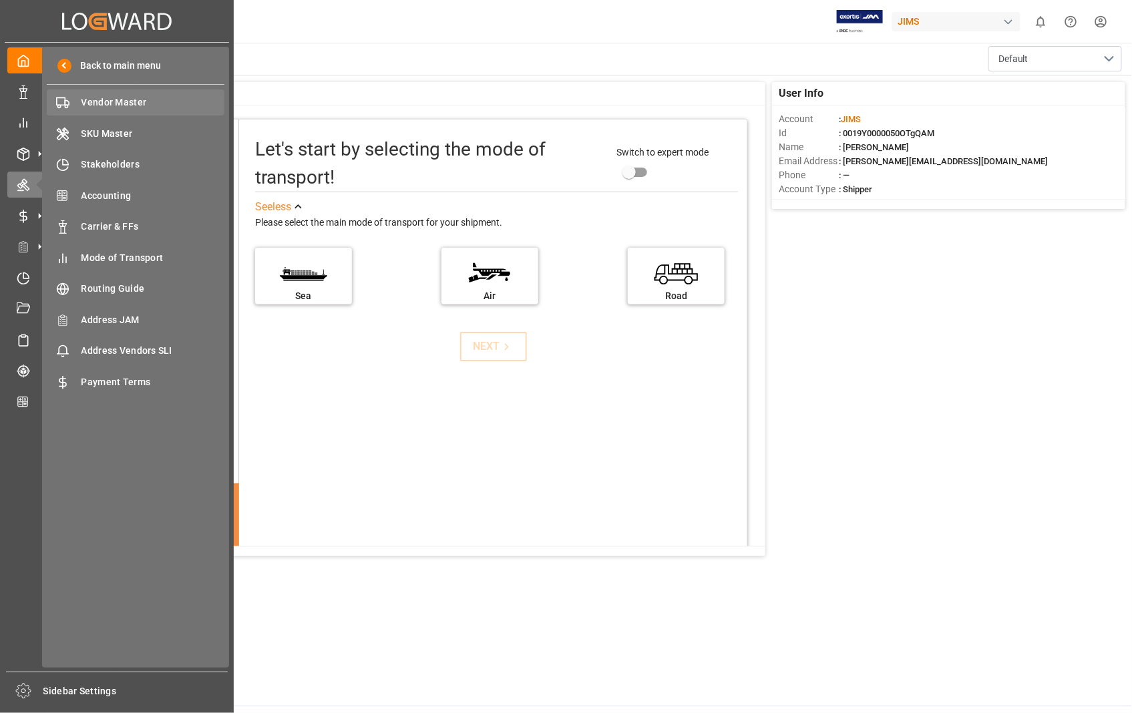
click at [117, 97] on span "Vendor Master" at bounding box center [153, 102] width 144 height 14
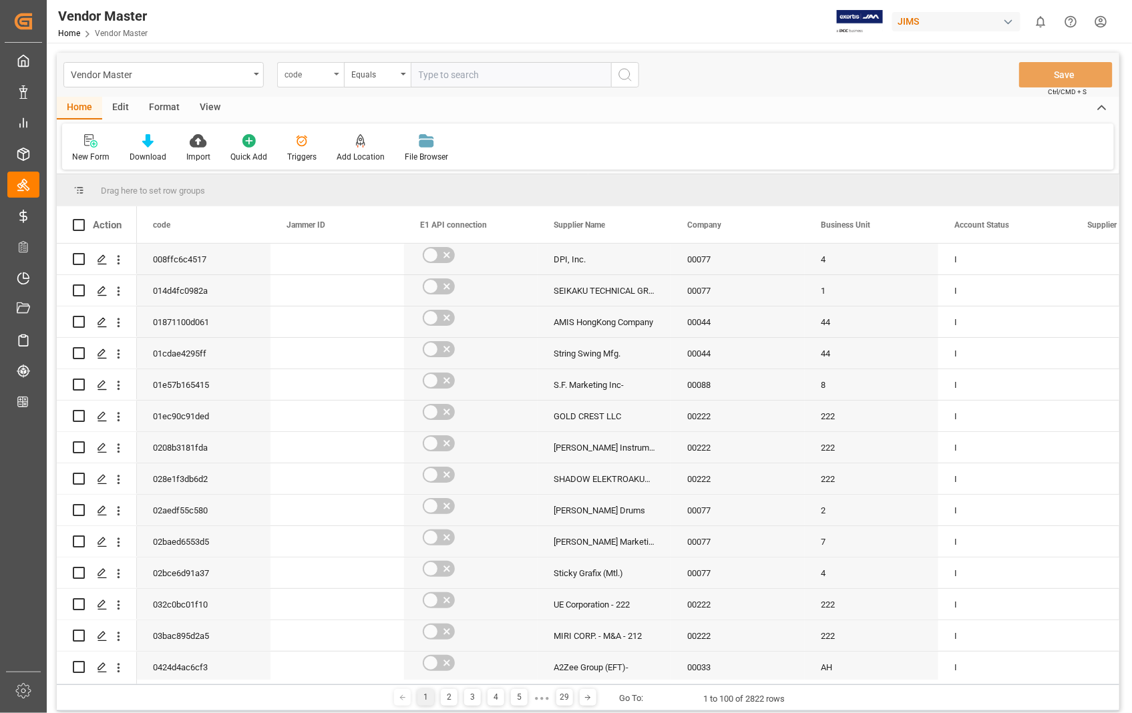
click at [338, 74] on icon "open menu" at bounding box center [336, 74] width 5 height 3
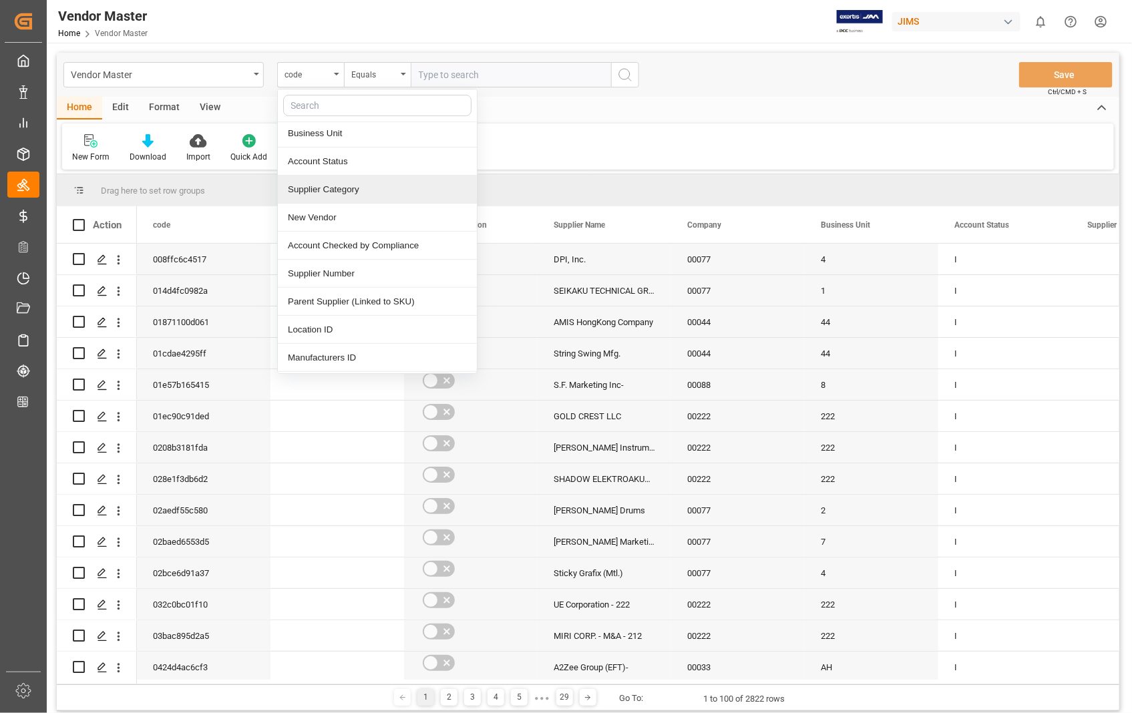
scroll to position [148, 0]
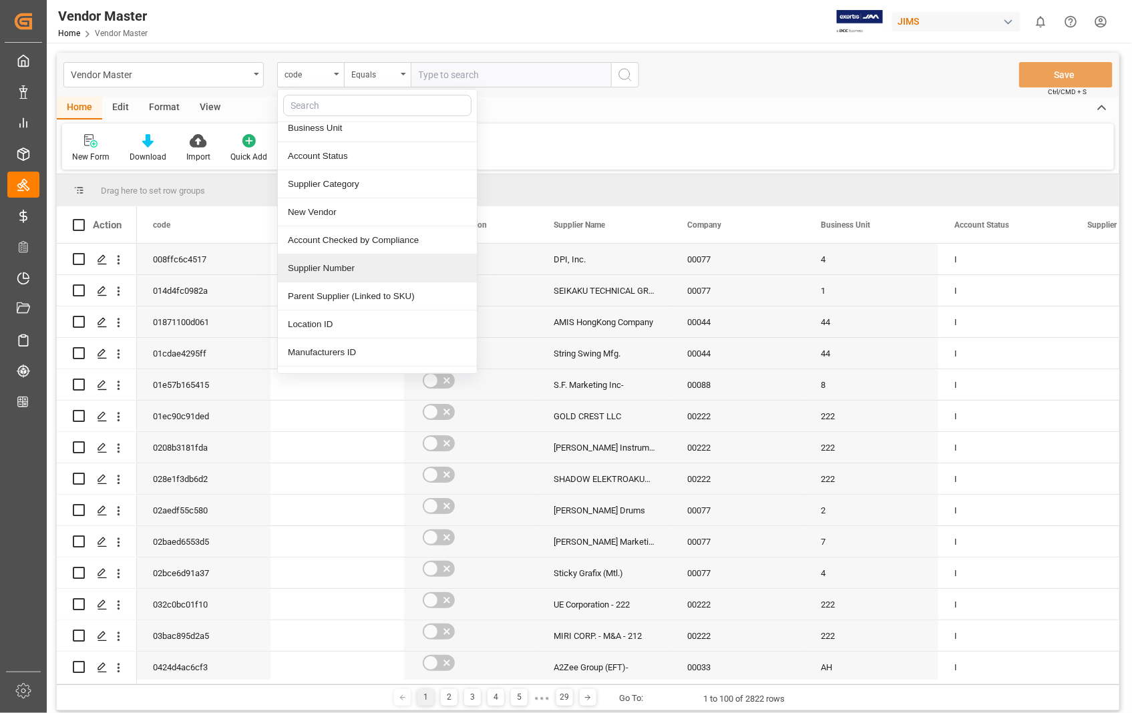
click at [354, 268] on div "Supplier Number" at bounding box center [377, 268] width 199 height 28
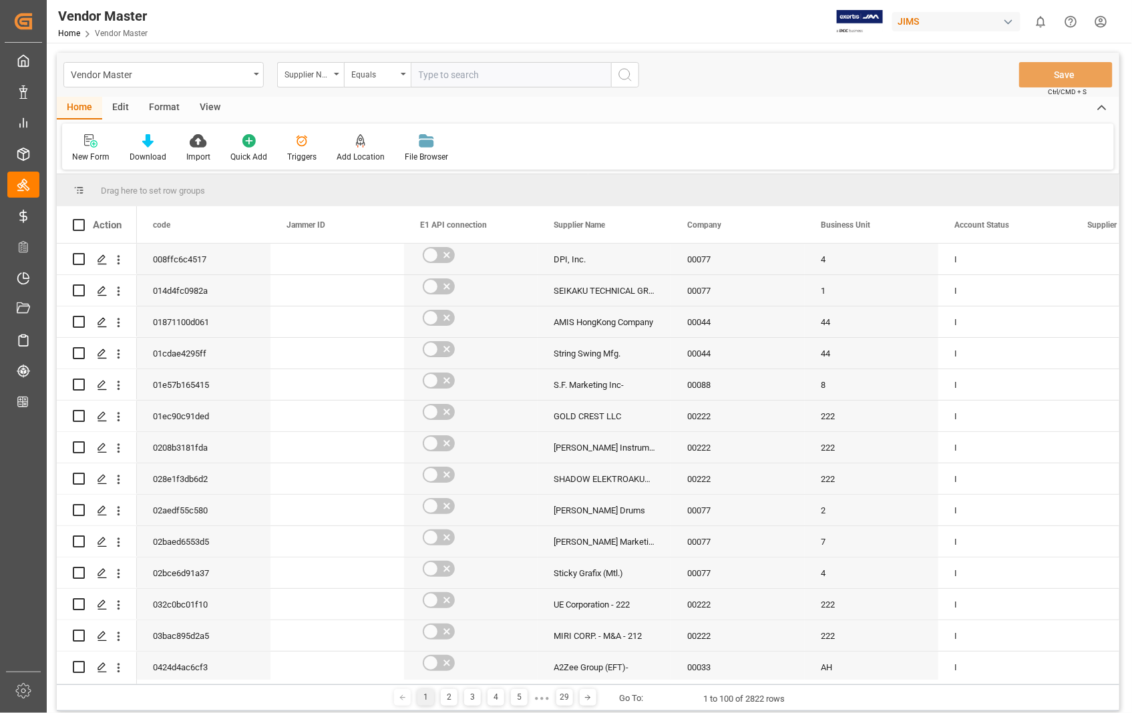
click at [210, 109] on div "View" at bounding box center [210, 108] width 41 height 23
click at [82, 151] on div "Default" at bounding box center [85, 157] width 26 height 12
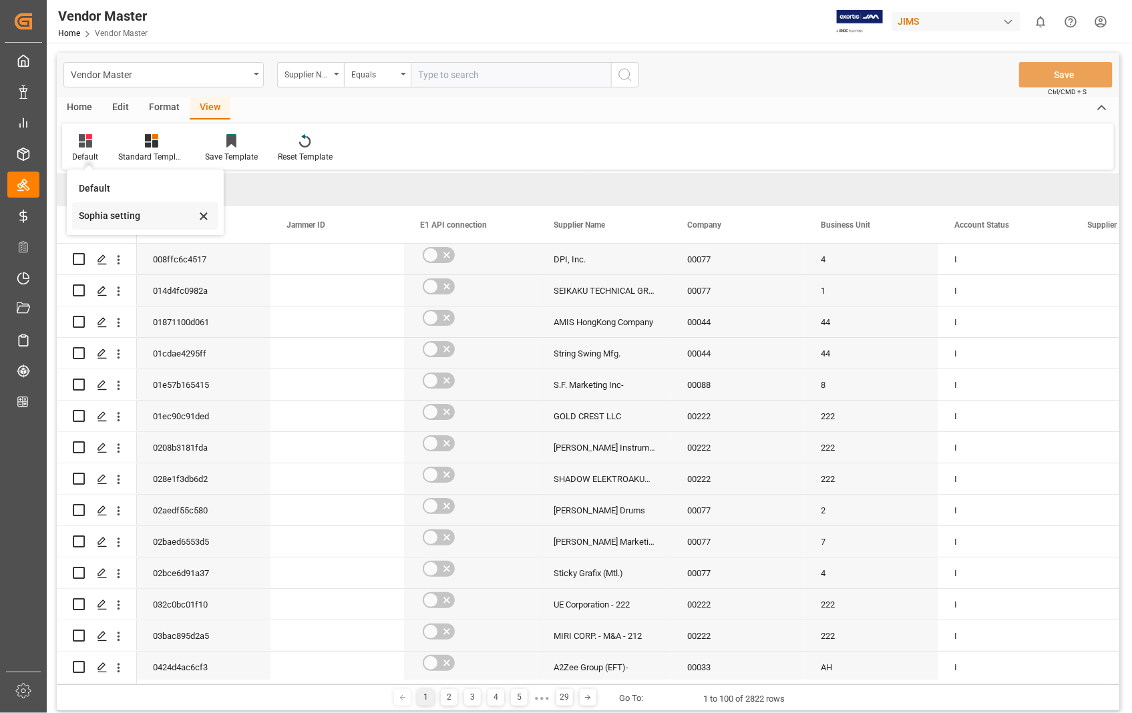
click at [116, 218] on div "Sophia setting" at bounding box center [137, 216] width 117 height 14
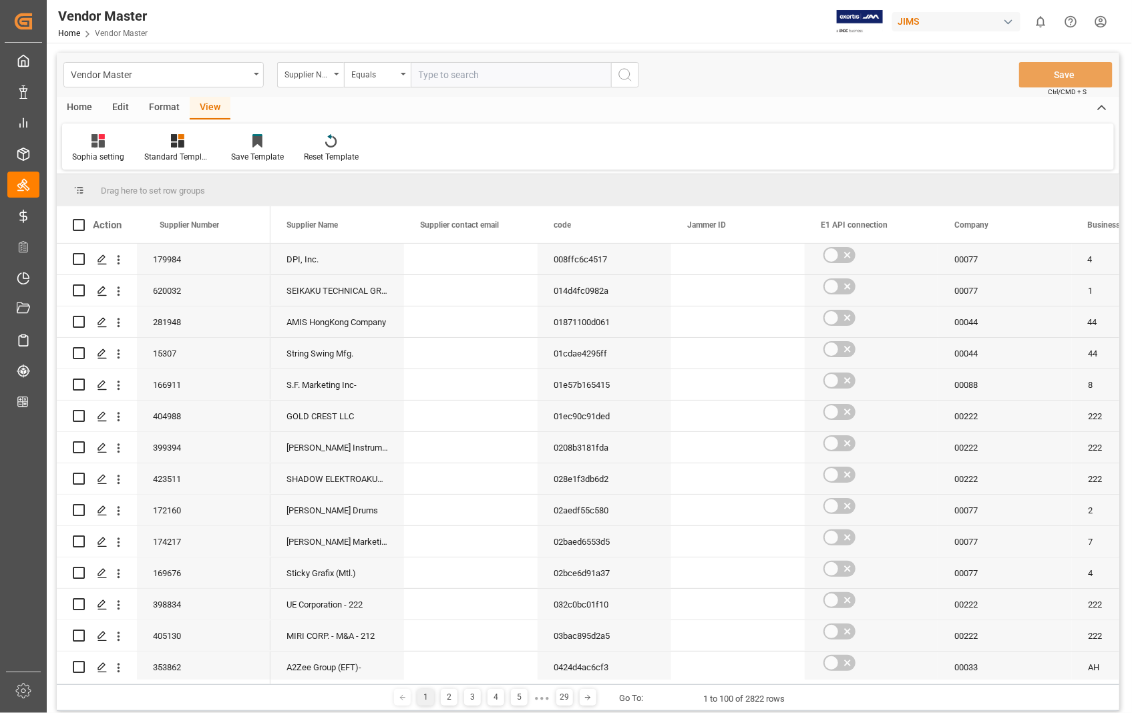
click at [476, 63] on input "text" at bounding box center [511, 74] width 200 height 25
type input "404677"
click at [626, 71] on icon "search button" at bounding box center [625, 75] width 16 height 16
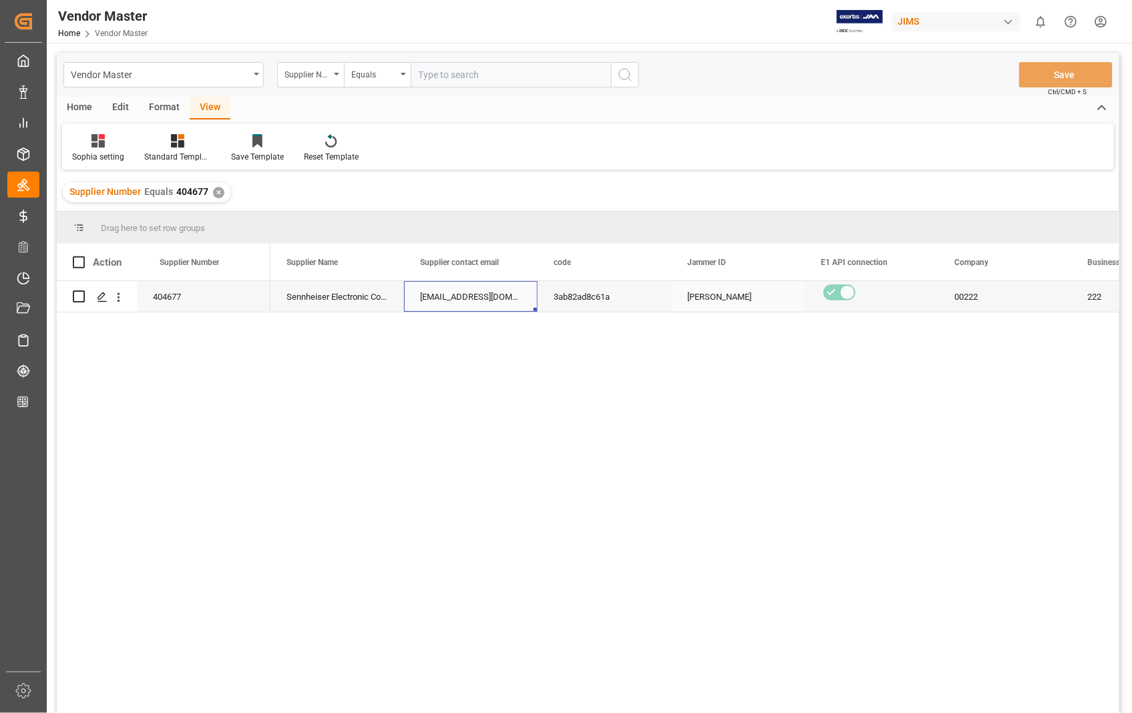
click at [458, 294] on div "[EMAIL_ADDRESS][DOMAIN_NAME]; [PERSON_NAME][DOMAIN_NAME][EMAIL_ADDRESS][DOMAIN_…" at bounding box center [471, 296] width 134 height 31
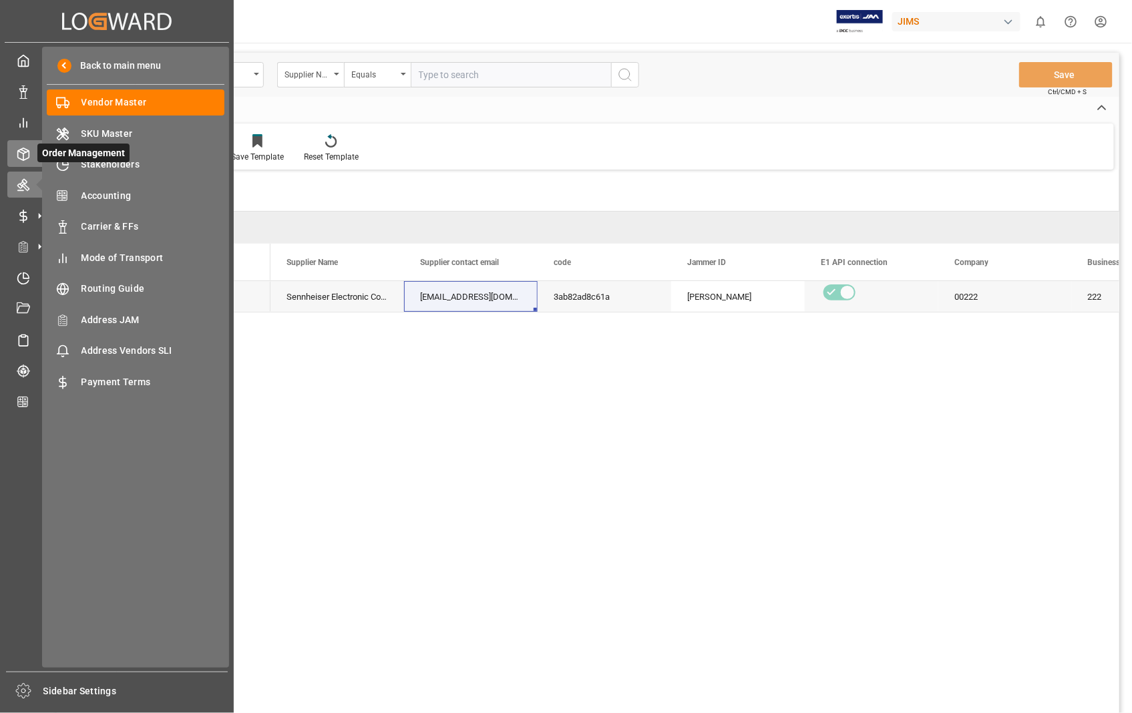
click at [19, 152] on icon at bounding box center [23, 154] width 13 height 13
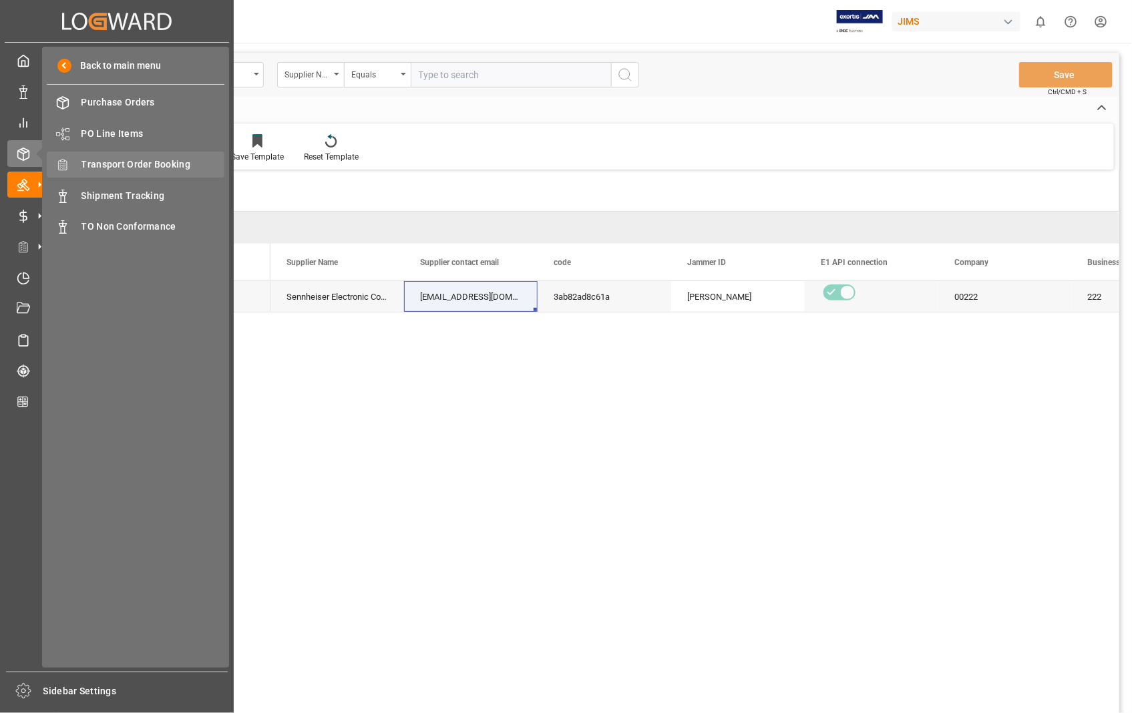
click at [134, 158] on span "Transport Order Booking" at bounding box center [153, 165] width 144 height 14
